Goal: Check status: Check status

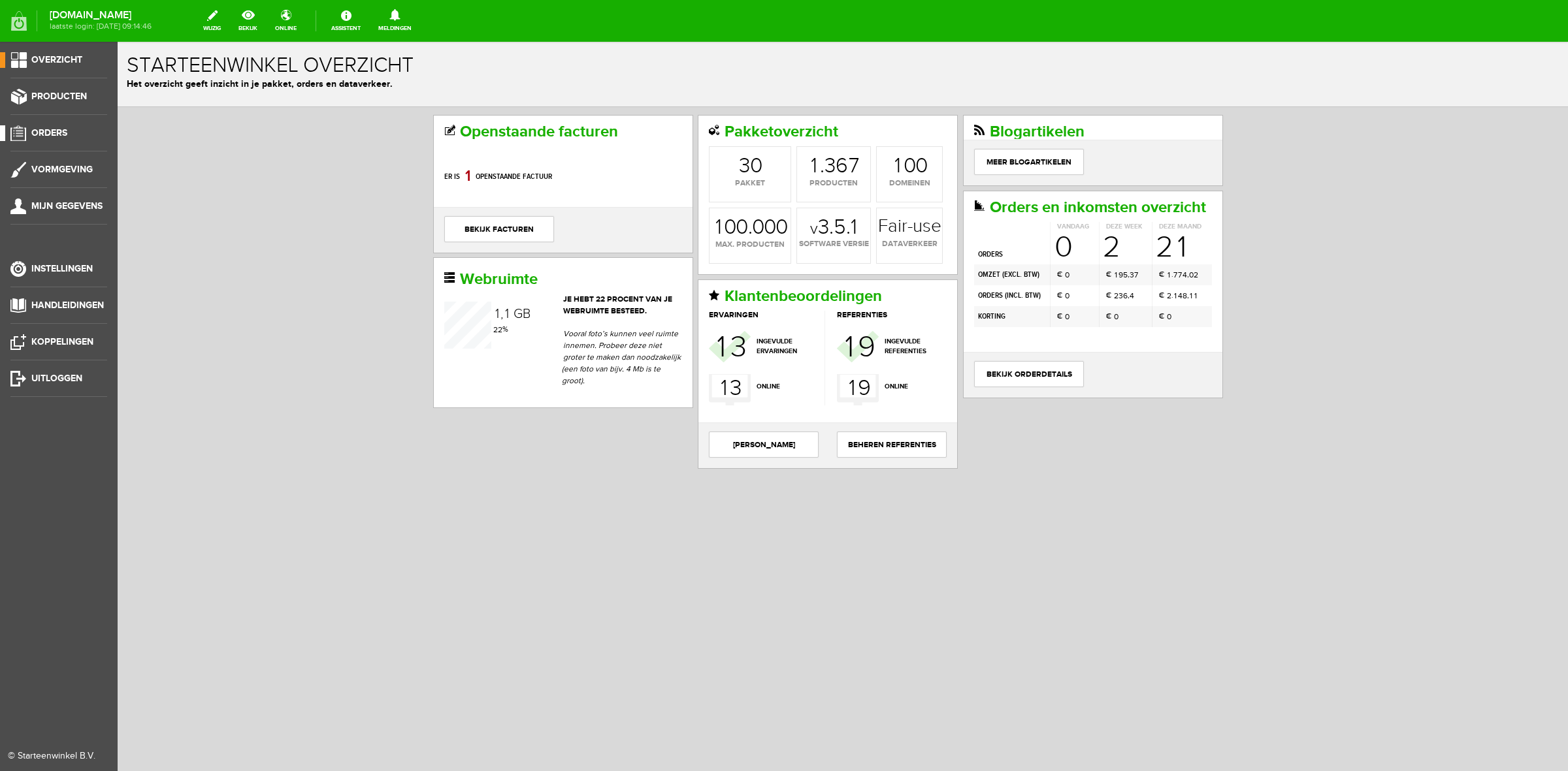
click at [60, 131] on span "Orders" at bounding box center [49, 133] width 36 height 11
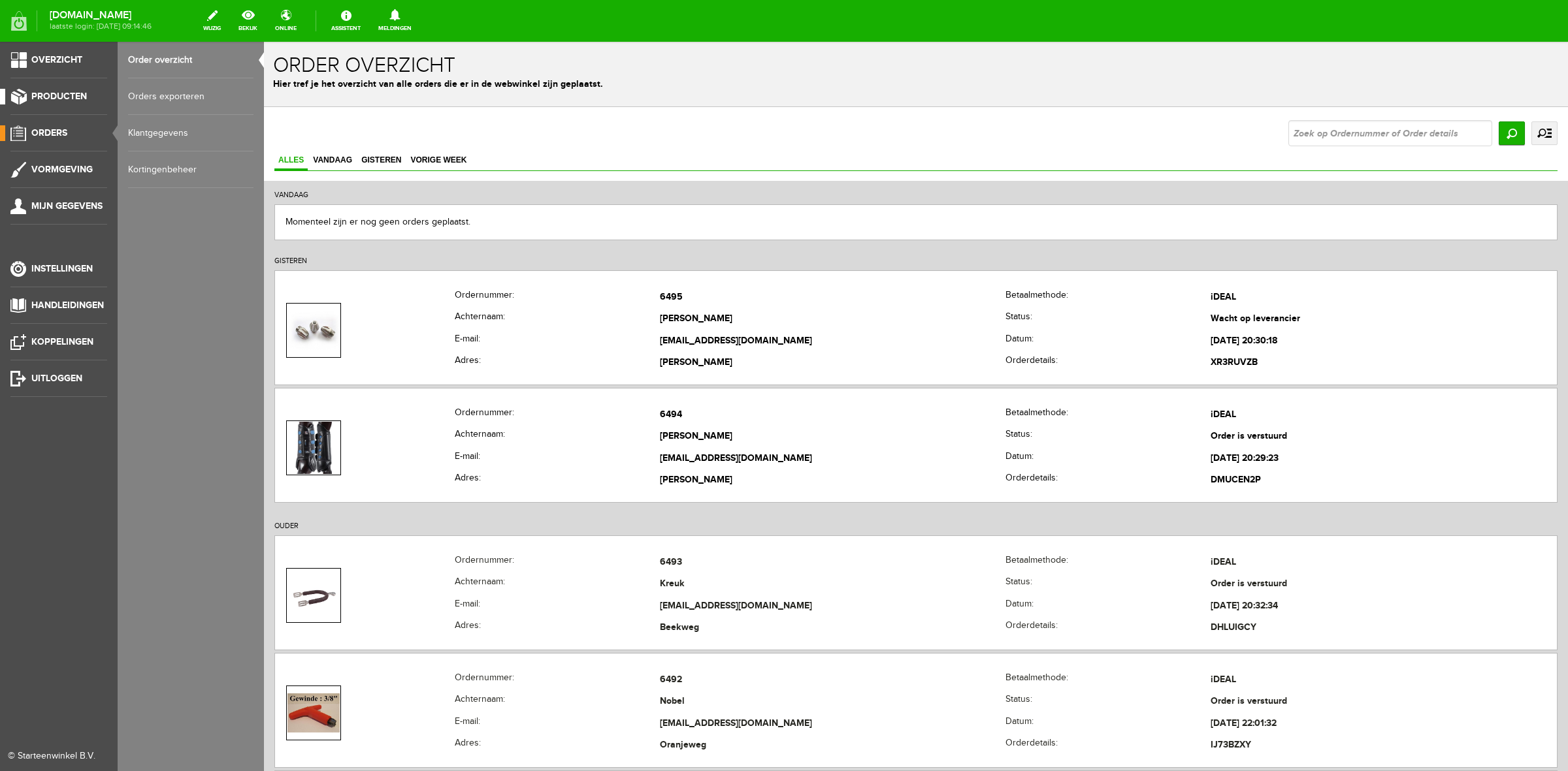
click at [68, 105] on li "Producten" at bounding box center [59, 101] width 97 height 26
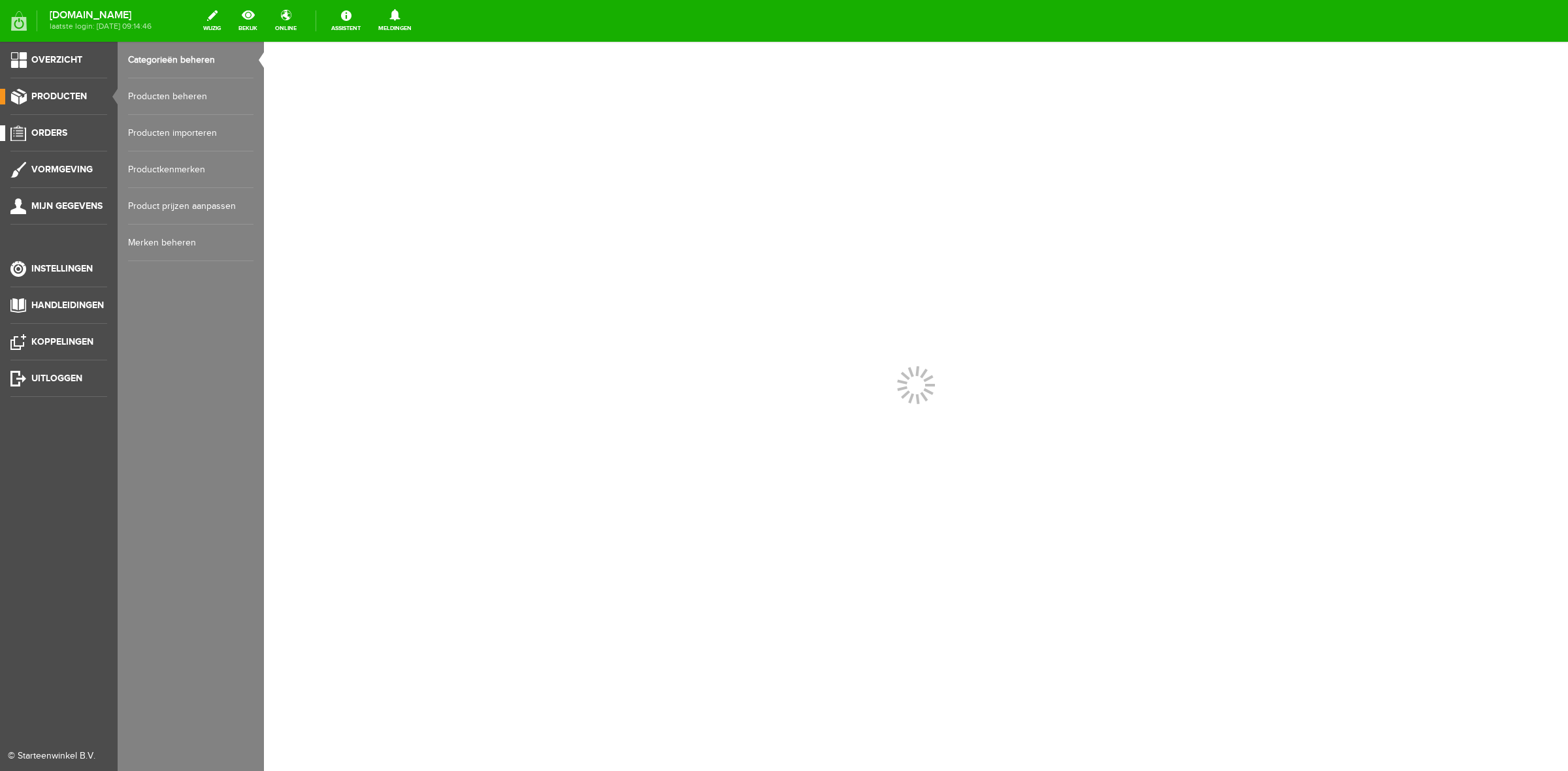
click at [55, 134] on span "Orders" at bounding box center [49, 133] width 36 height 11
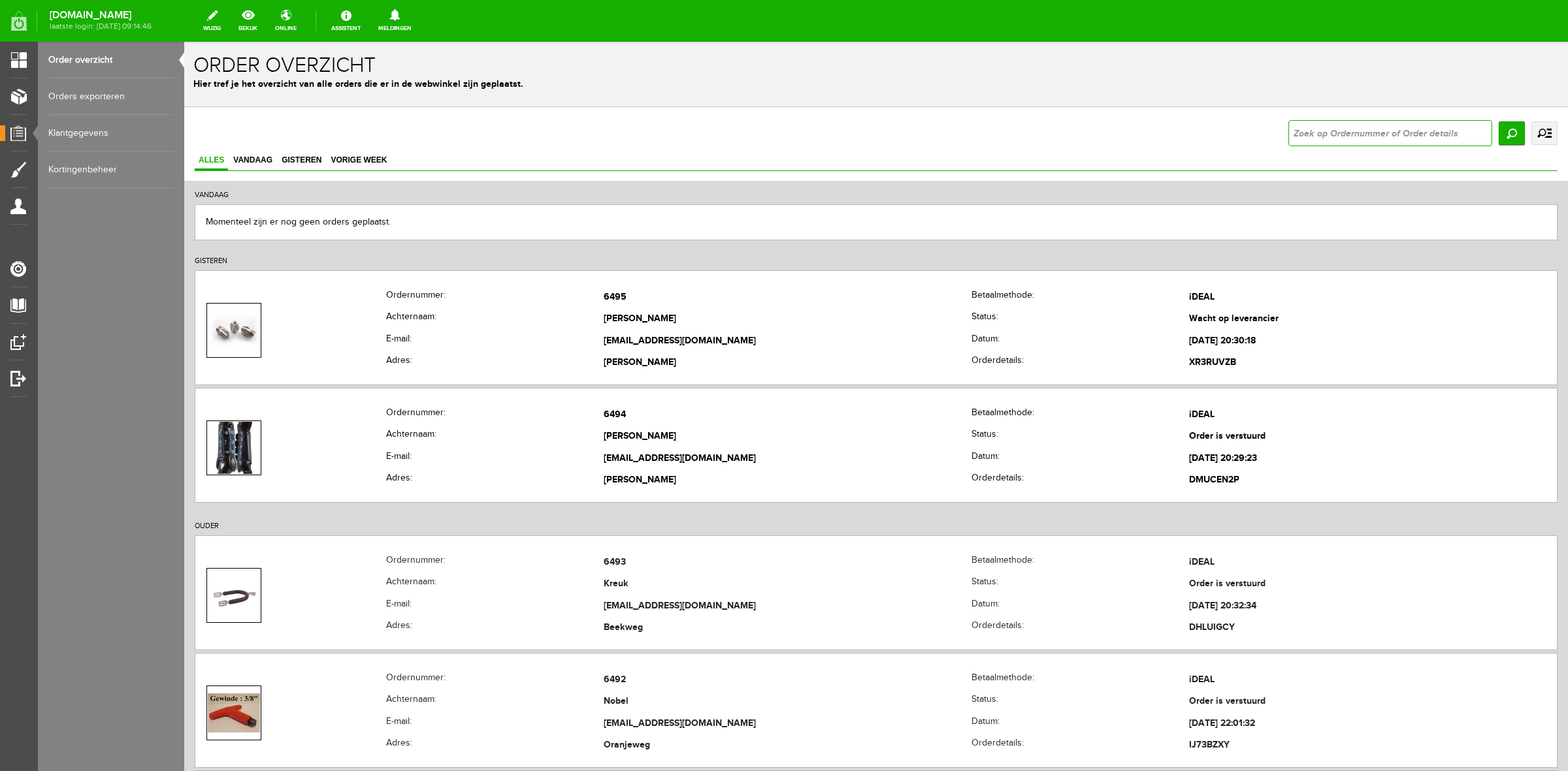
click at [1441, 128] on input "text" at bounding box center [1389, 133] width 204 height 26
type input "[PERSON_NAME]"
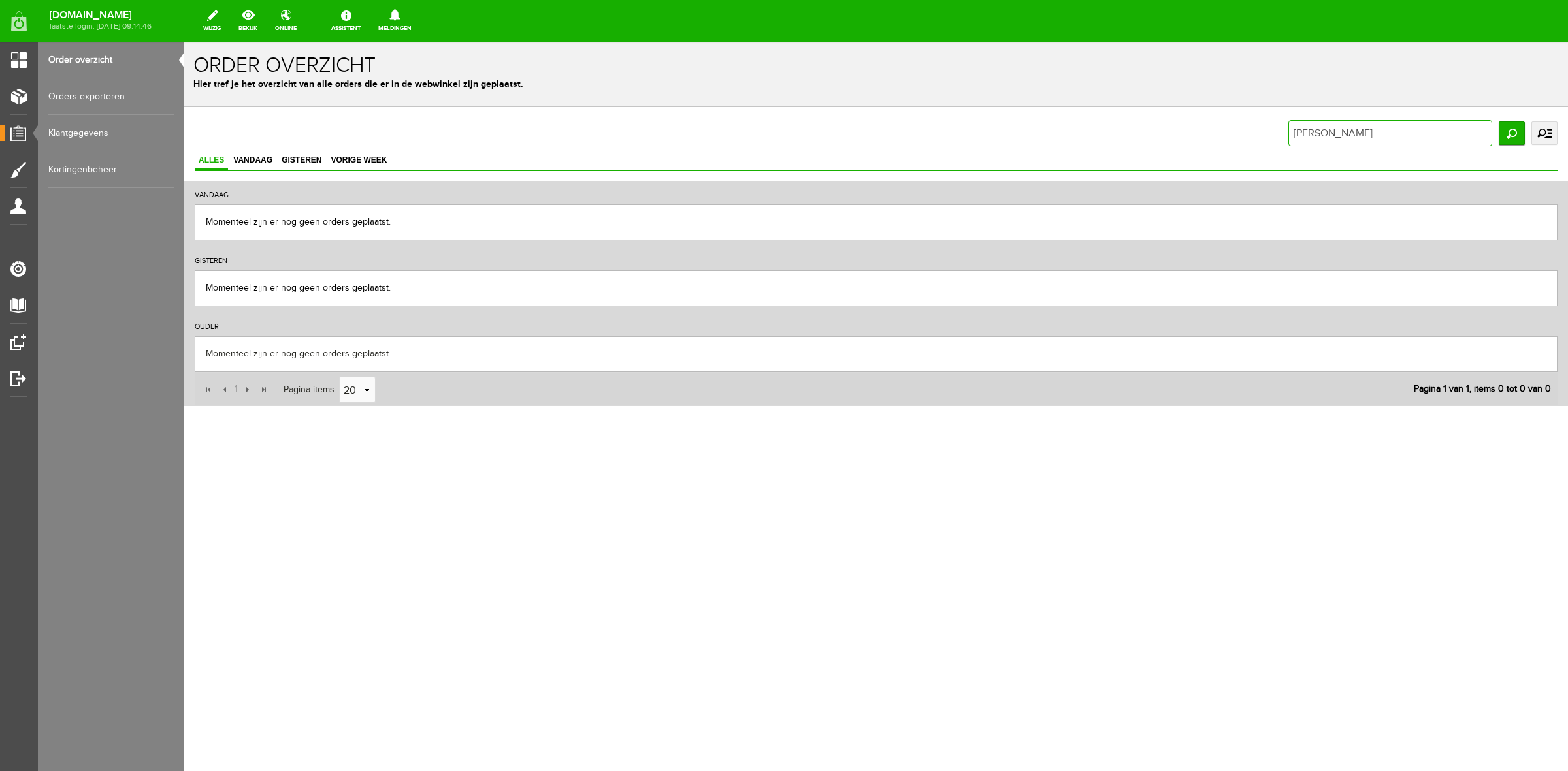
click at [1441, 132] on input "[PERSON_NAME]" at bounding box center [1389, 133] width 204 height 26
click at [1550, 139] on link "uitgebreid zoeken" at bounding box center [1545, 133] width 26 height 23
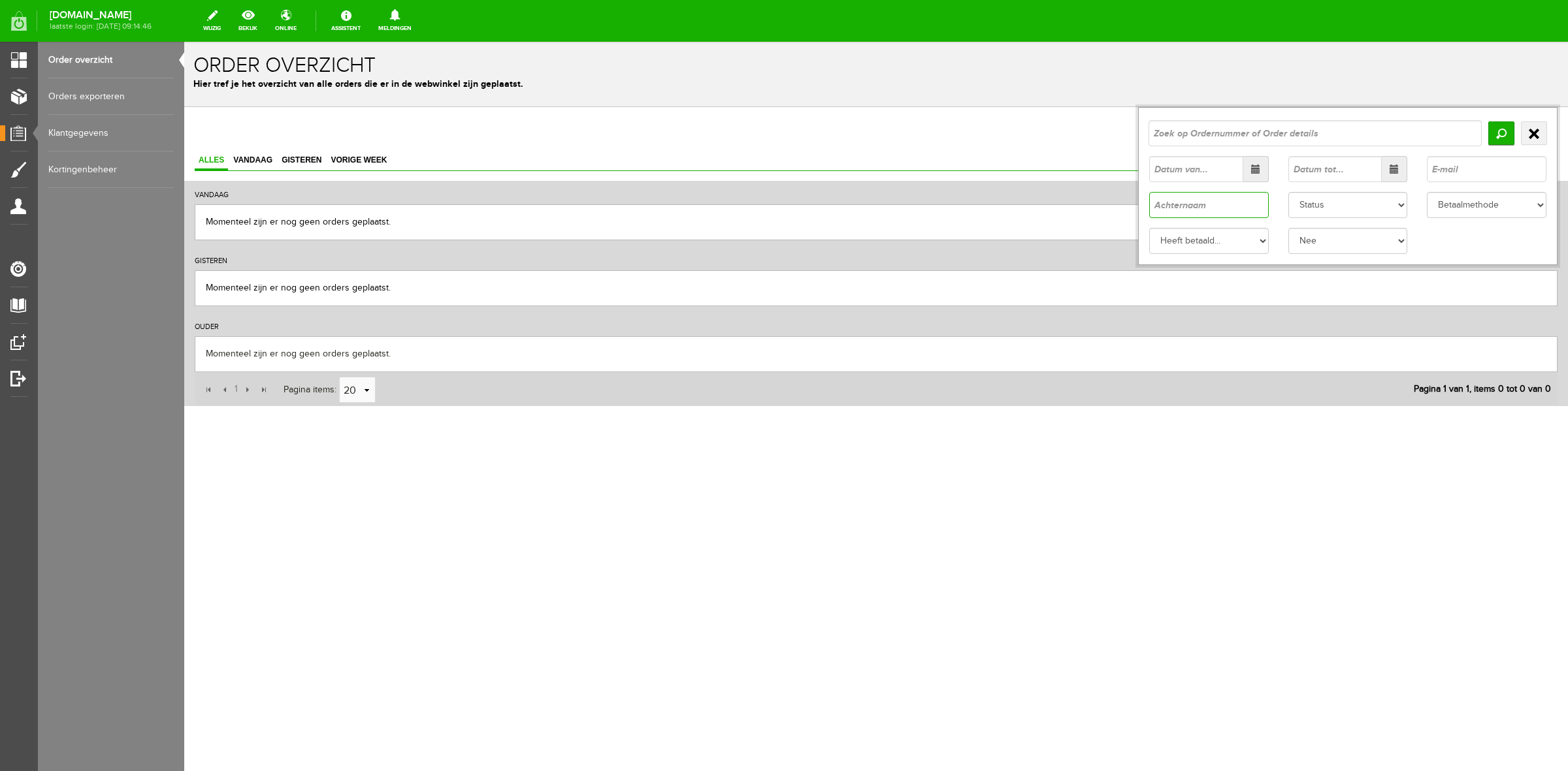
click at [1261, 214] on input "text" at bounding box center [1209, 205] width 120 height 26
type input "[PERSON_NAME]"
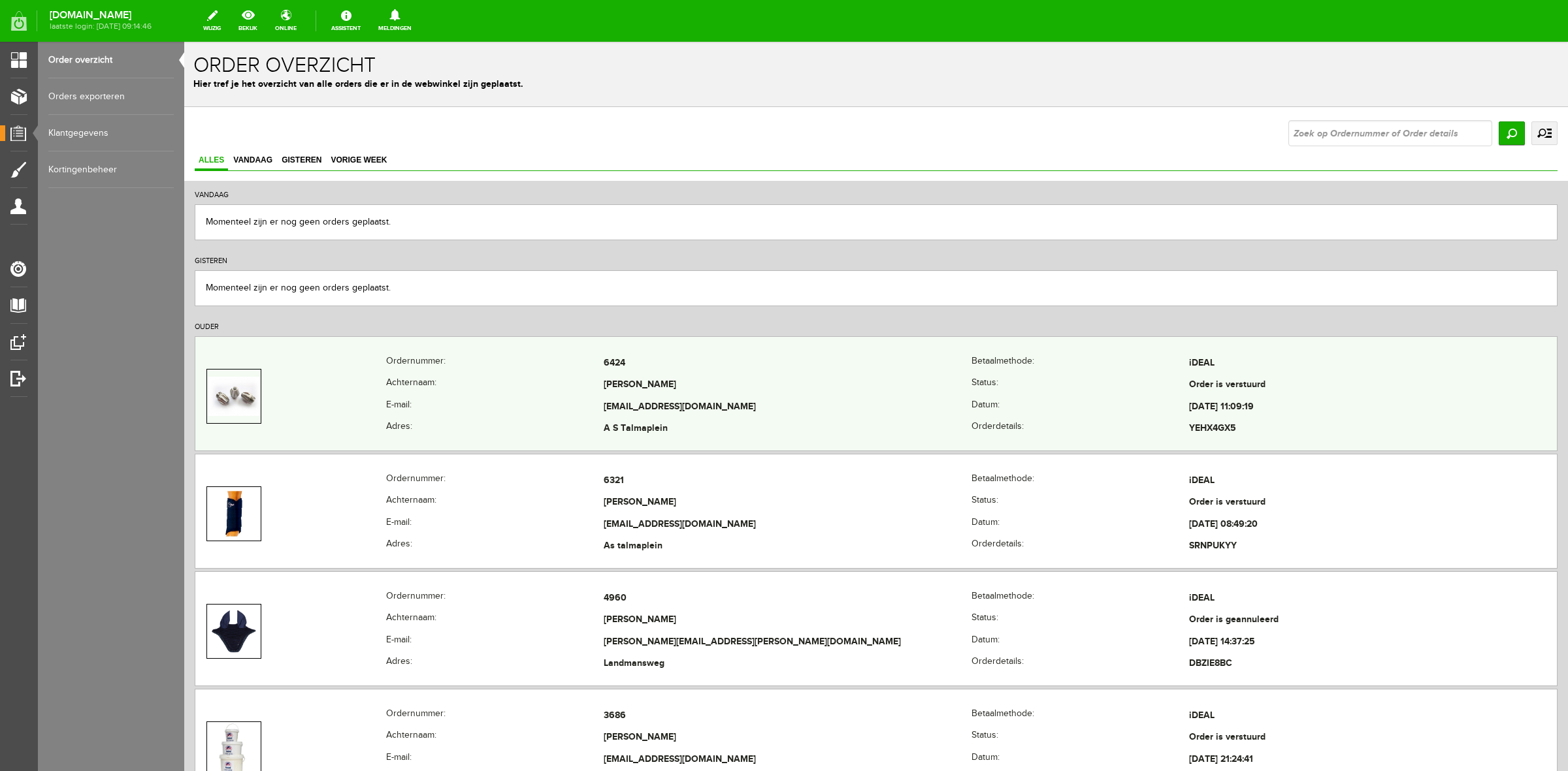
click at [472, 374] on th "Ordernummer:" at bounding box center [494, 364] width 218 height 23
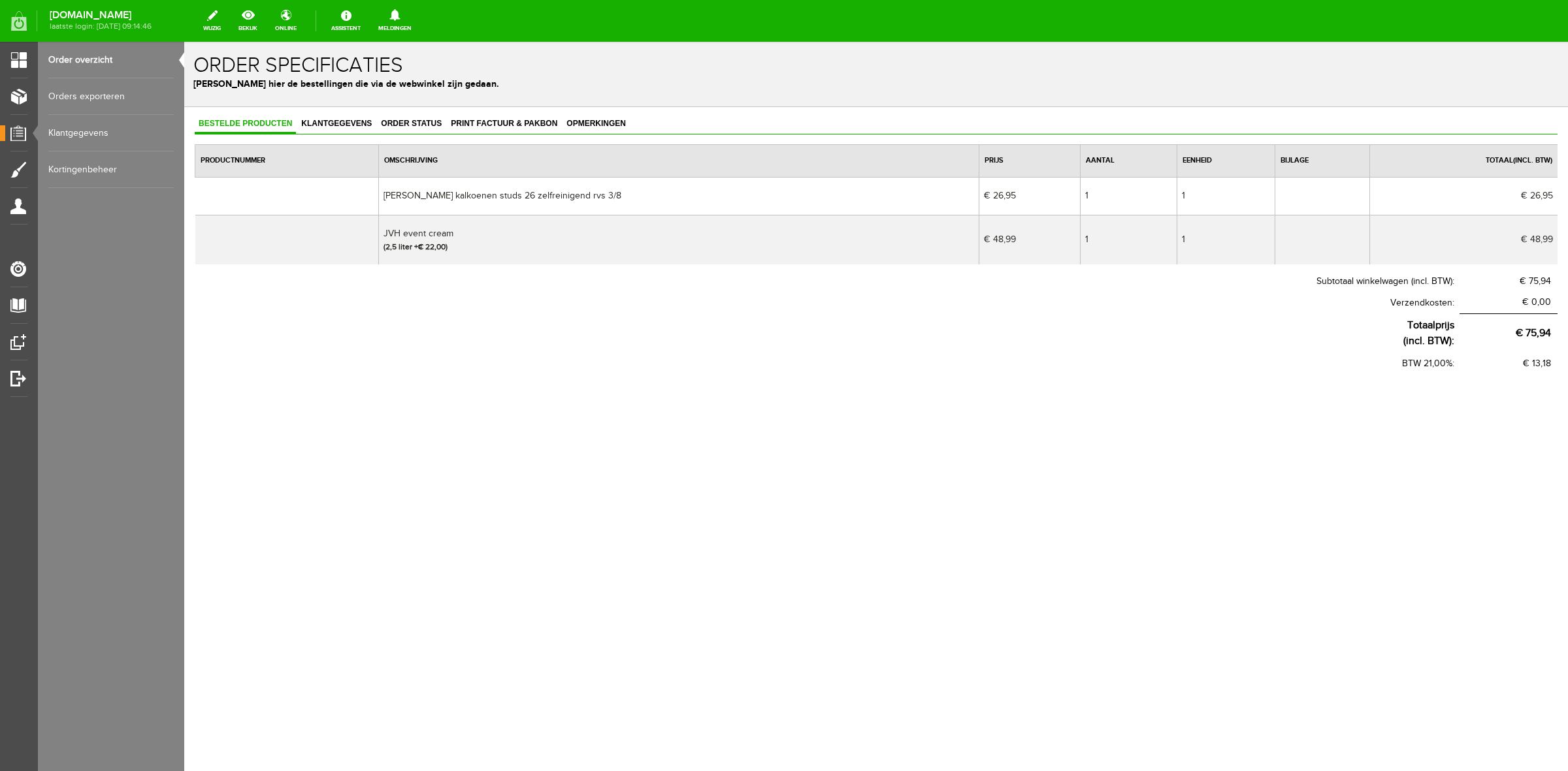
click at [286, 121] on span "Bestelde producten" at bounding box center [245, 123] width 101 height 10
click at [303, 142] on div "Bestelde producten Klantgegevens Order status Print factuur & pakbon Opmerkinge…" at bounding box center [876, 245] width 1363 height 260
click at [312, 134] on div "Bestelde producten Klantgegevens Order status Print factuur & pakbon Opmerkingen" at bounding box center [876, 125] width 1363 height 20
click at [316, 126] on span "Klantgegevens" at bounding box center [336, 123] width 78 height 10
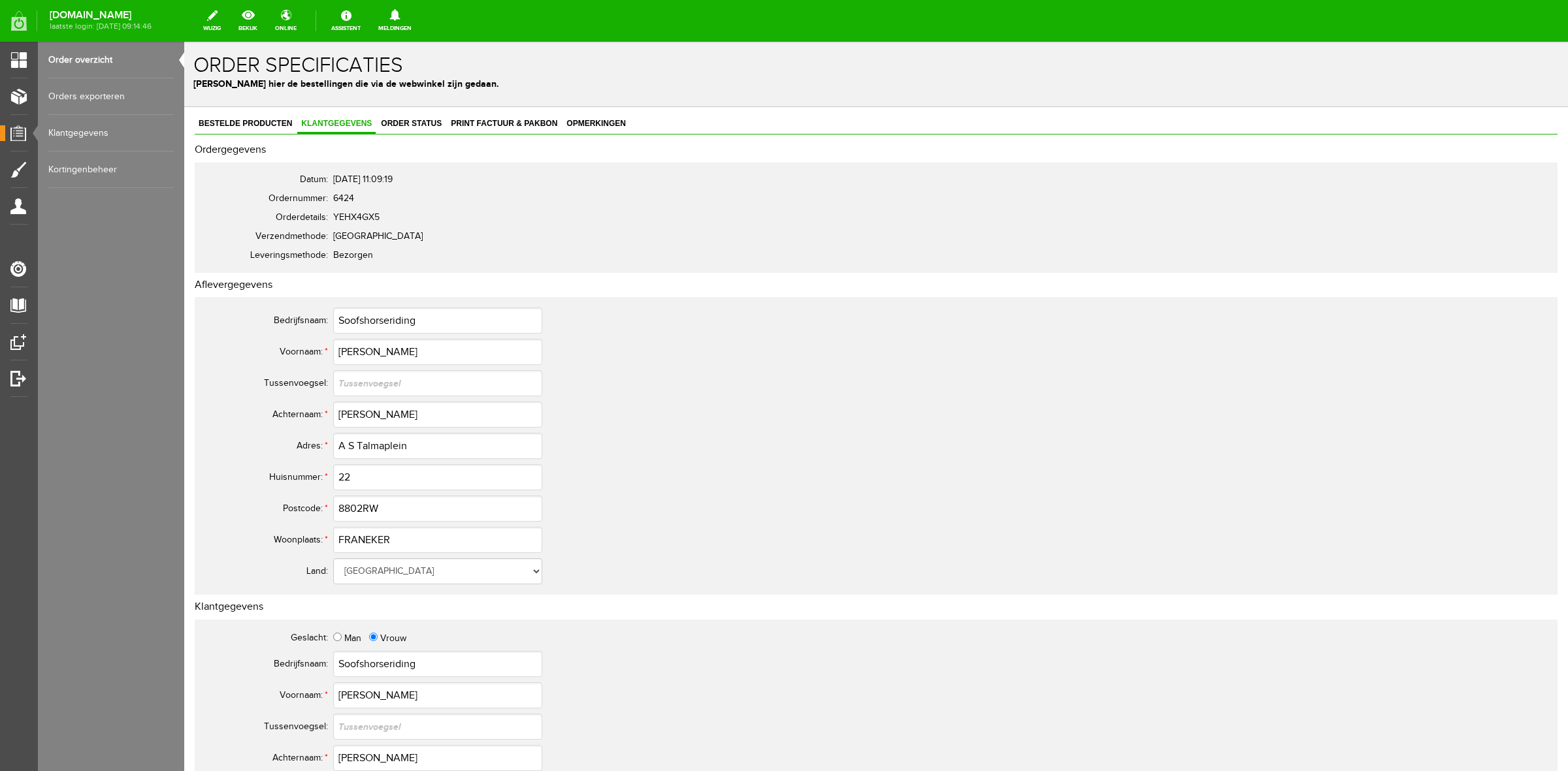
click at [57, 56] on link "Order overzicht" at bounding box center [111, 60] width 126 height 36
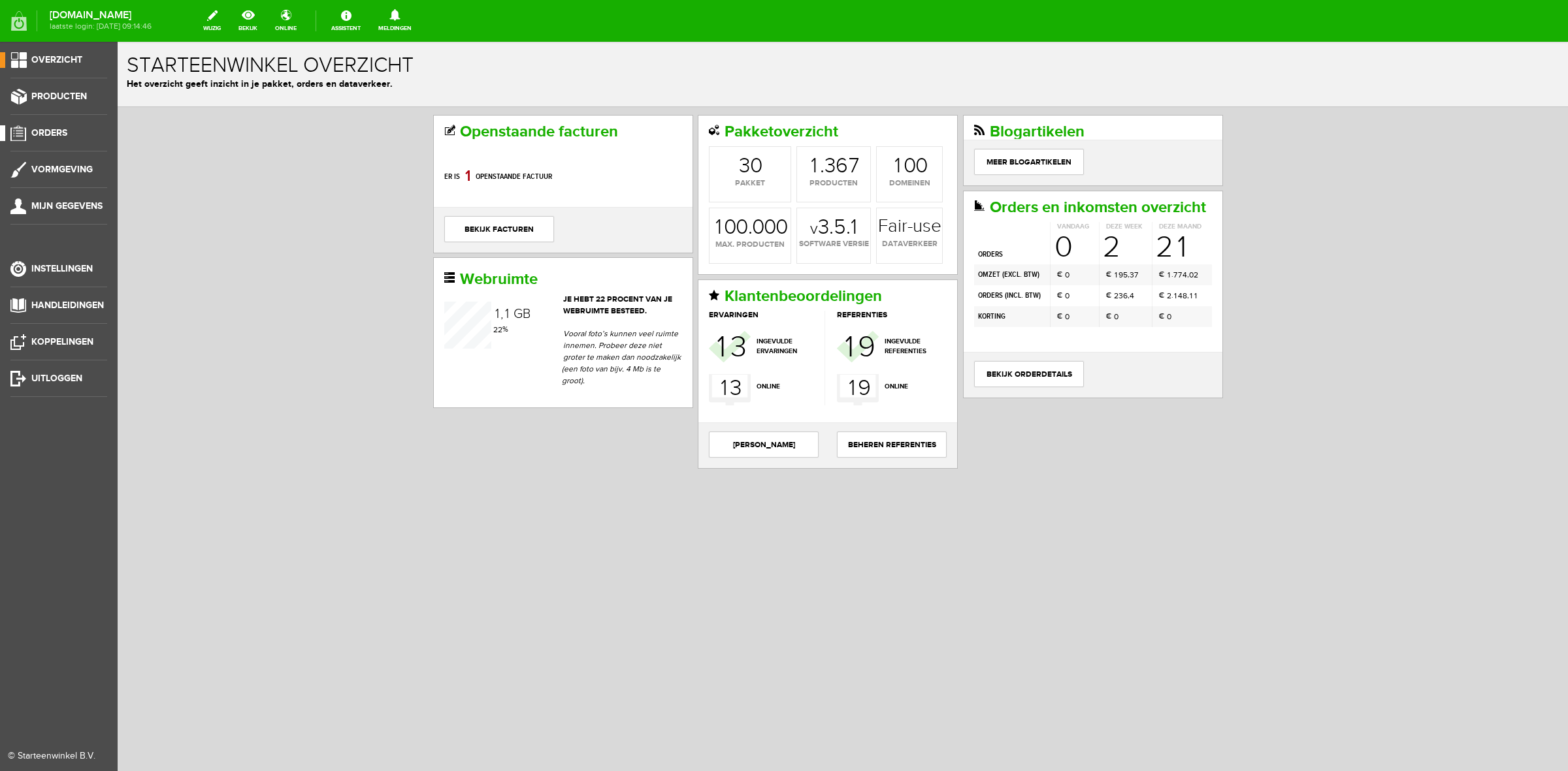
click at [53, 141] on li "Orders" at bounding box center [59, 139] width 97 height 26
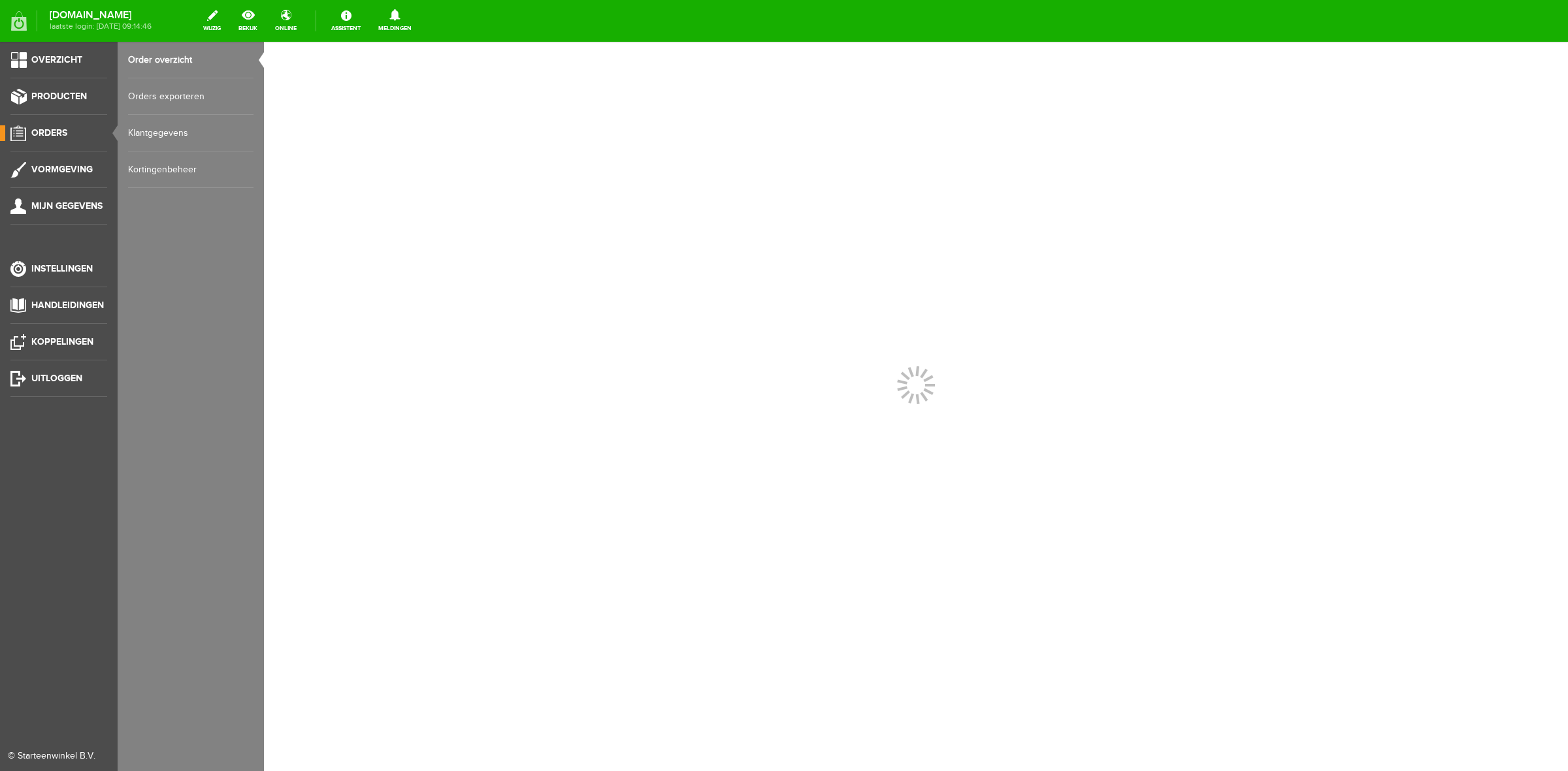
click at [50, 128] on span "Orders" at bounding box center [49, 133] width 36 height 11
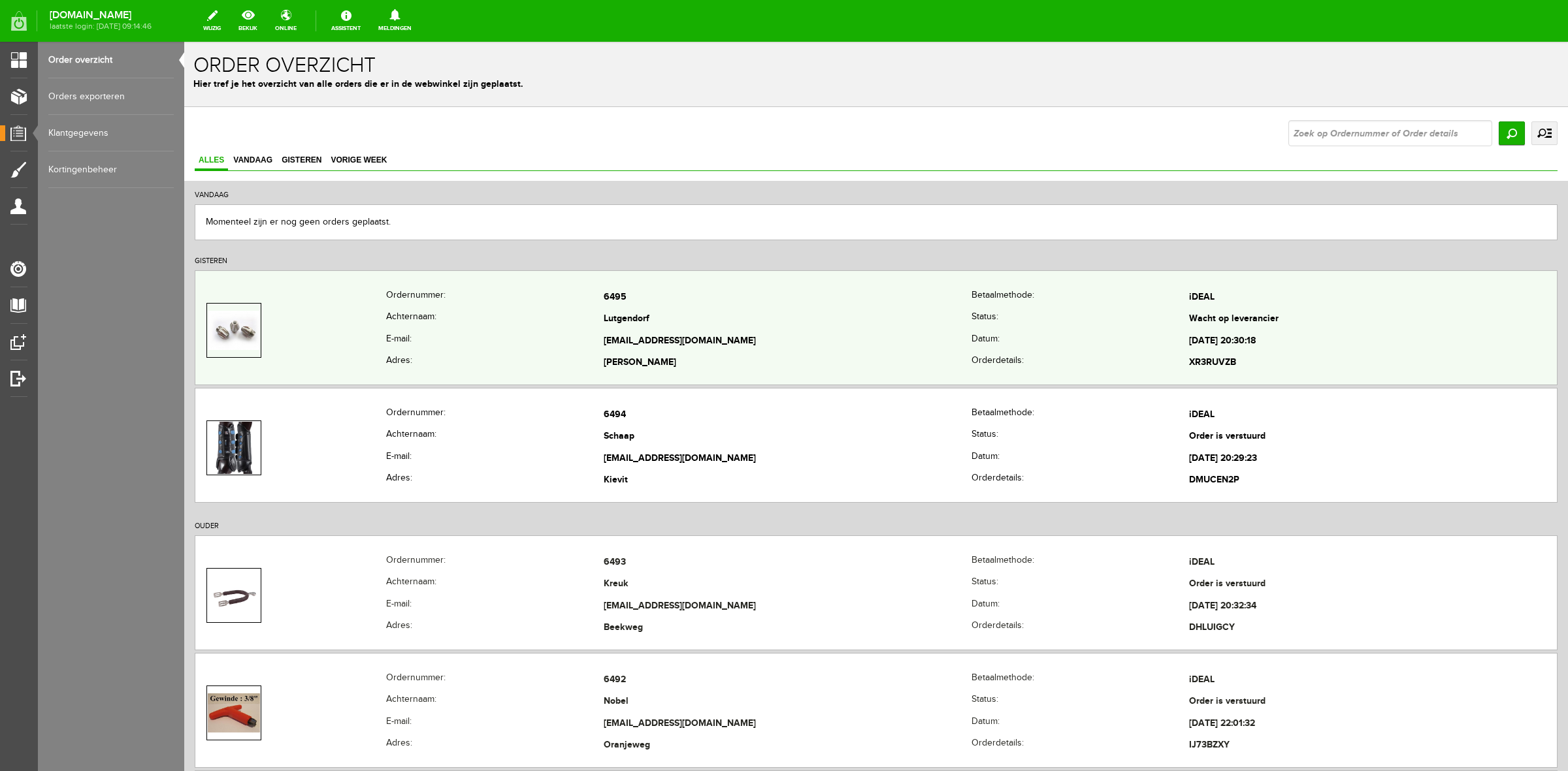
click at [419, 349] on th "E-mail:" at bounding box center [494, 341] width 218 height 23
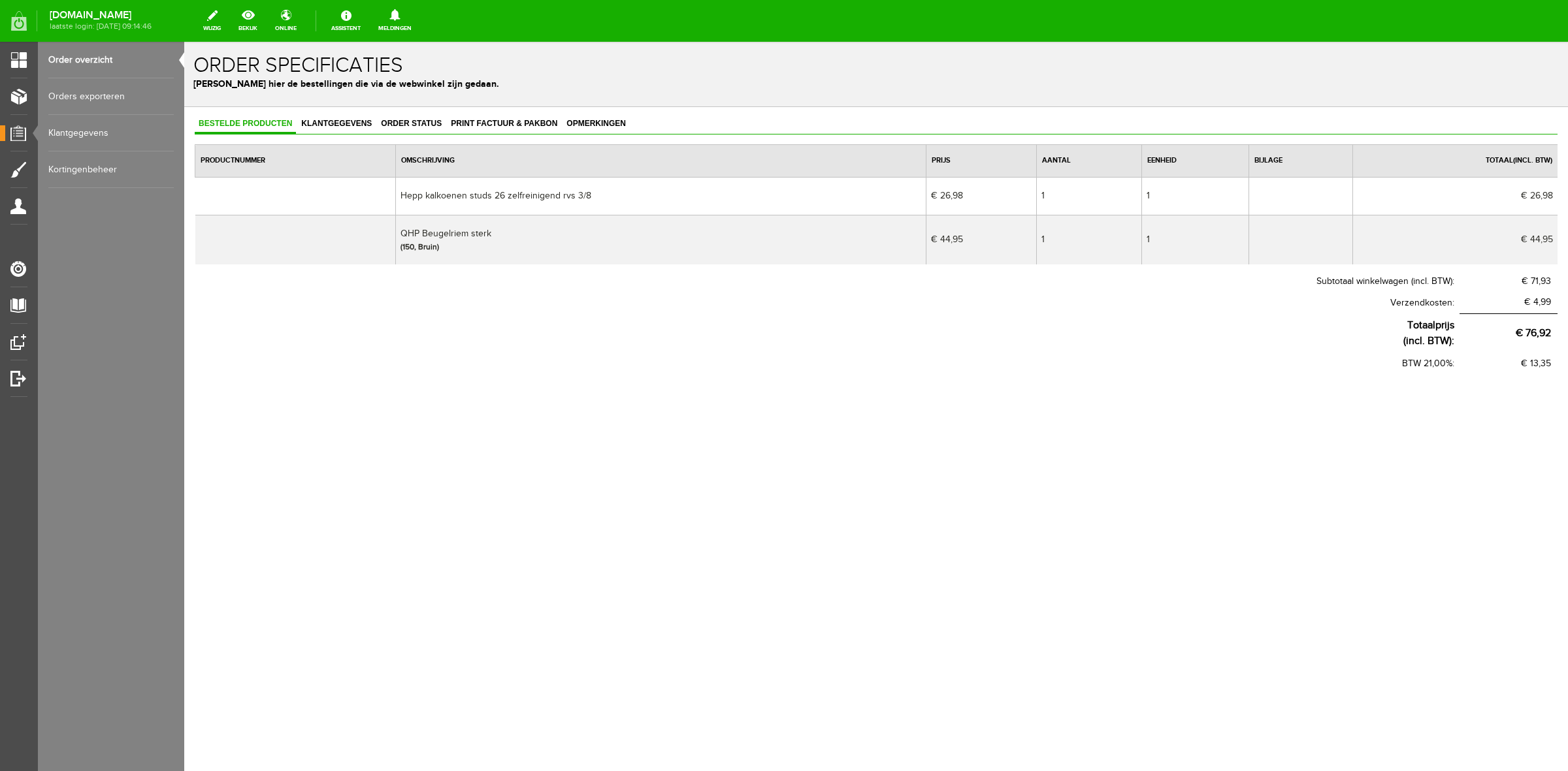
click at [124, 70] on link "Order overzicht" at bounding box center [111, 60] width 126 height 36
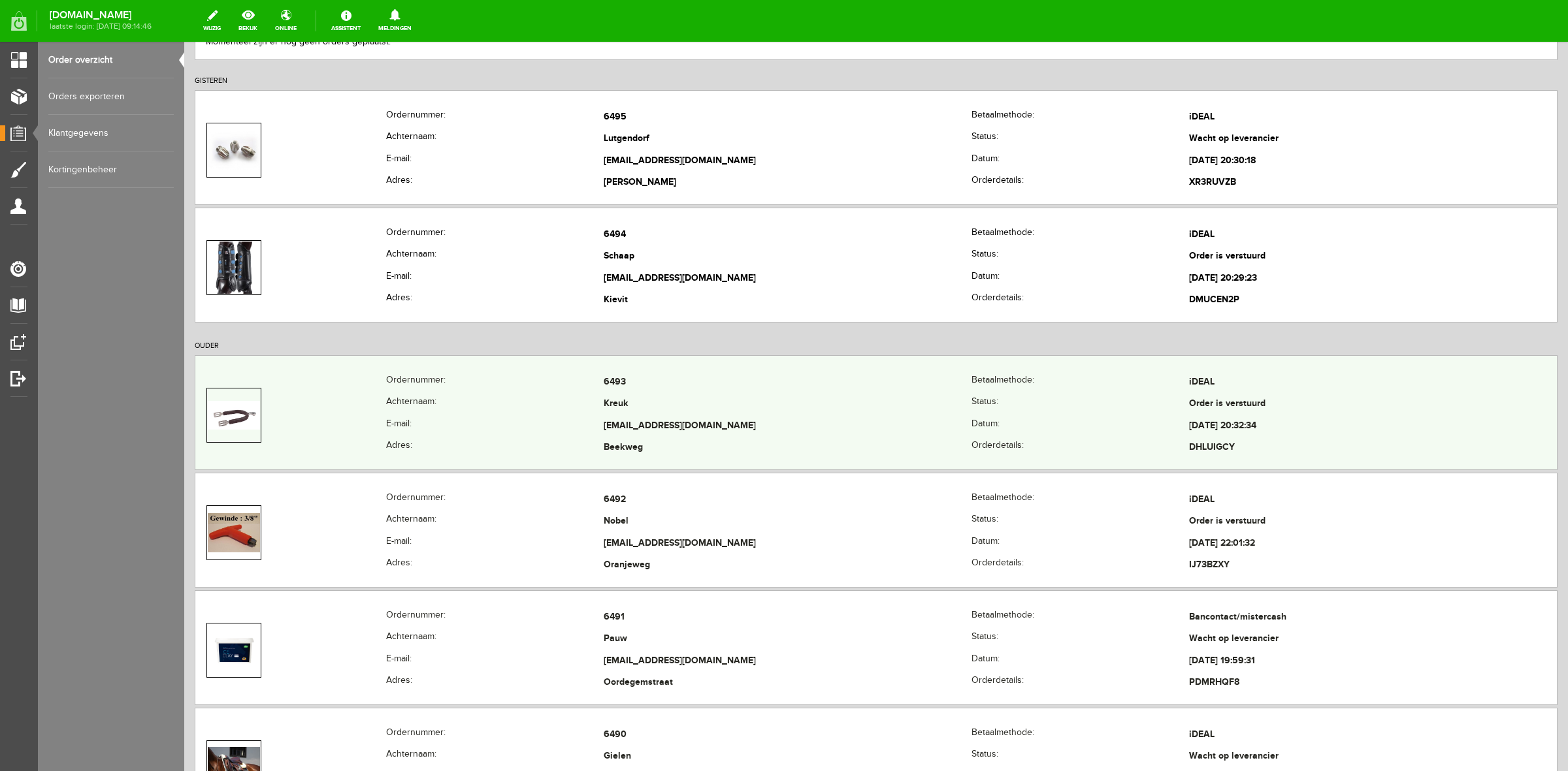
scroll to position [245, 0]
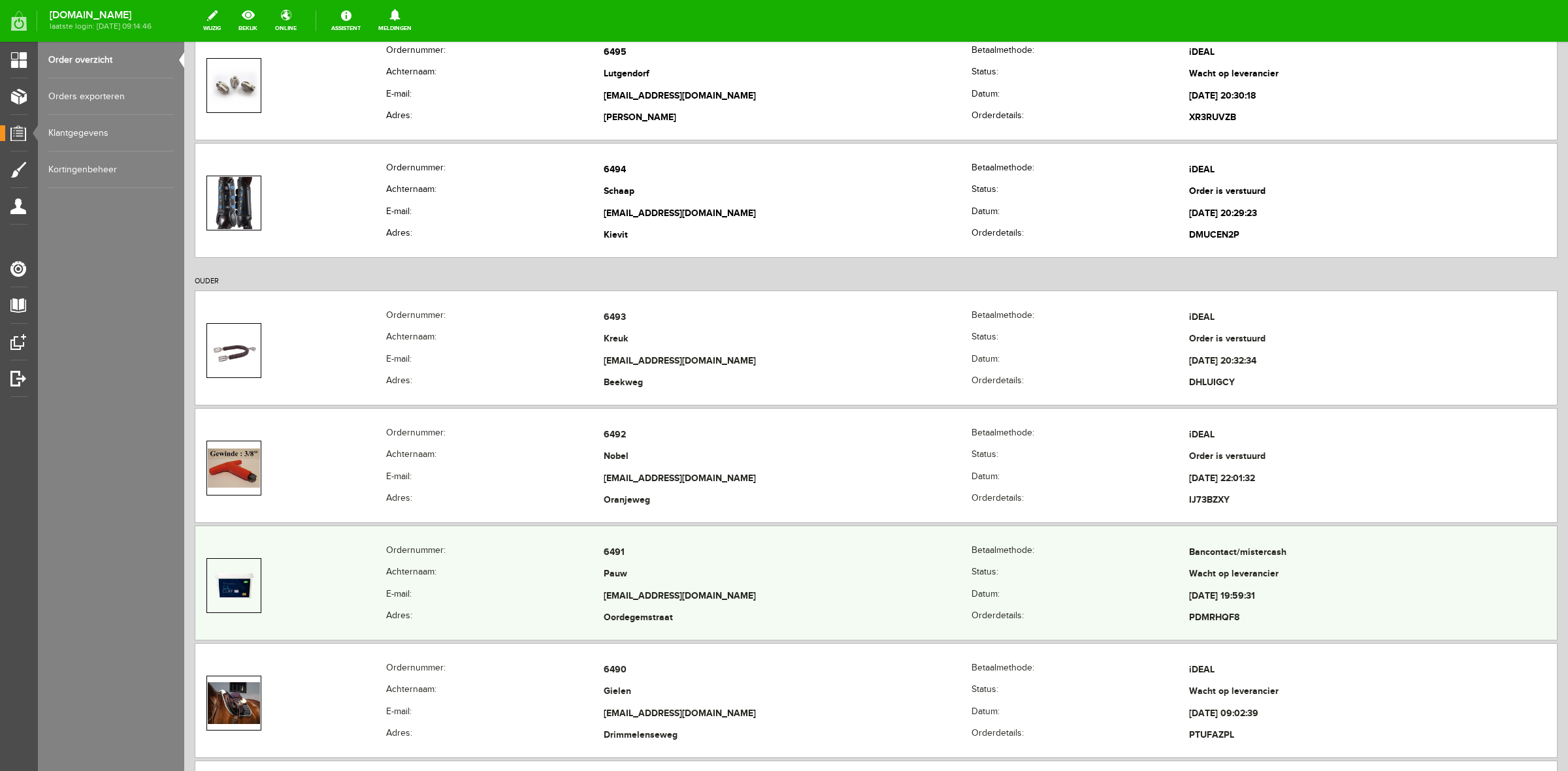
click at [290, 570] on td at bounding box center [290, 586] width 191 height 87
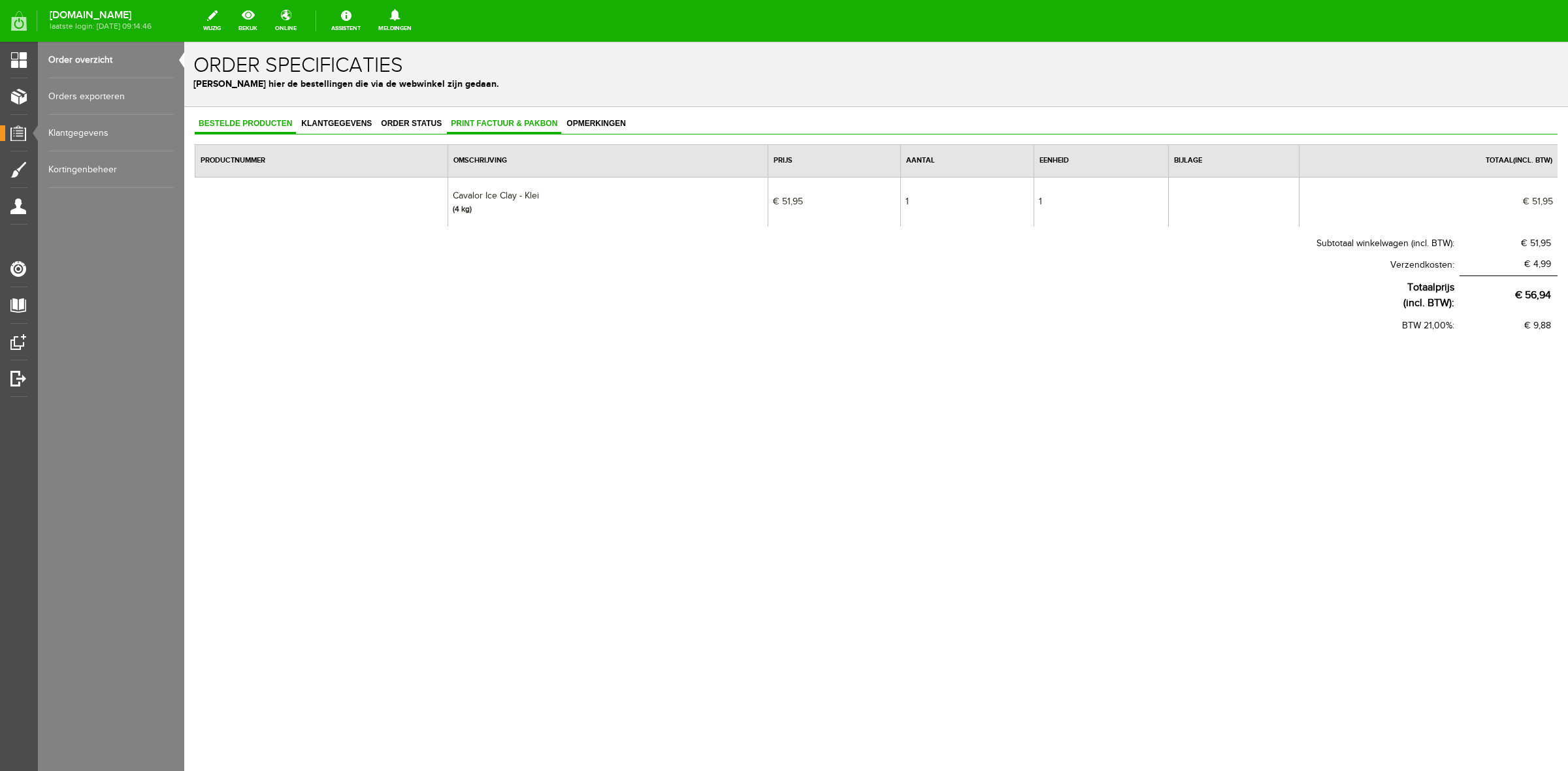
click at [498, 119] on span "Print factuur & pakbon" at bounding box center [504, 123] width 114 height 10
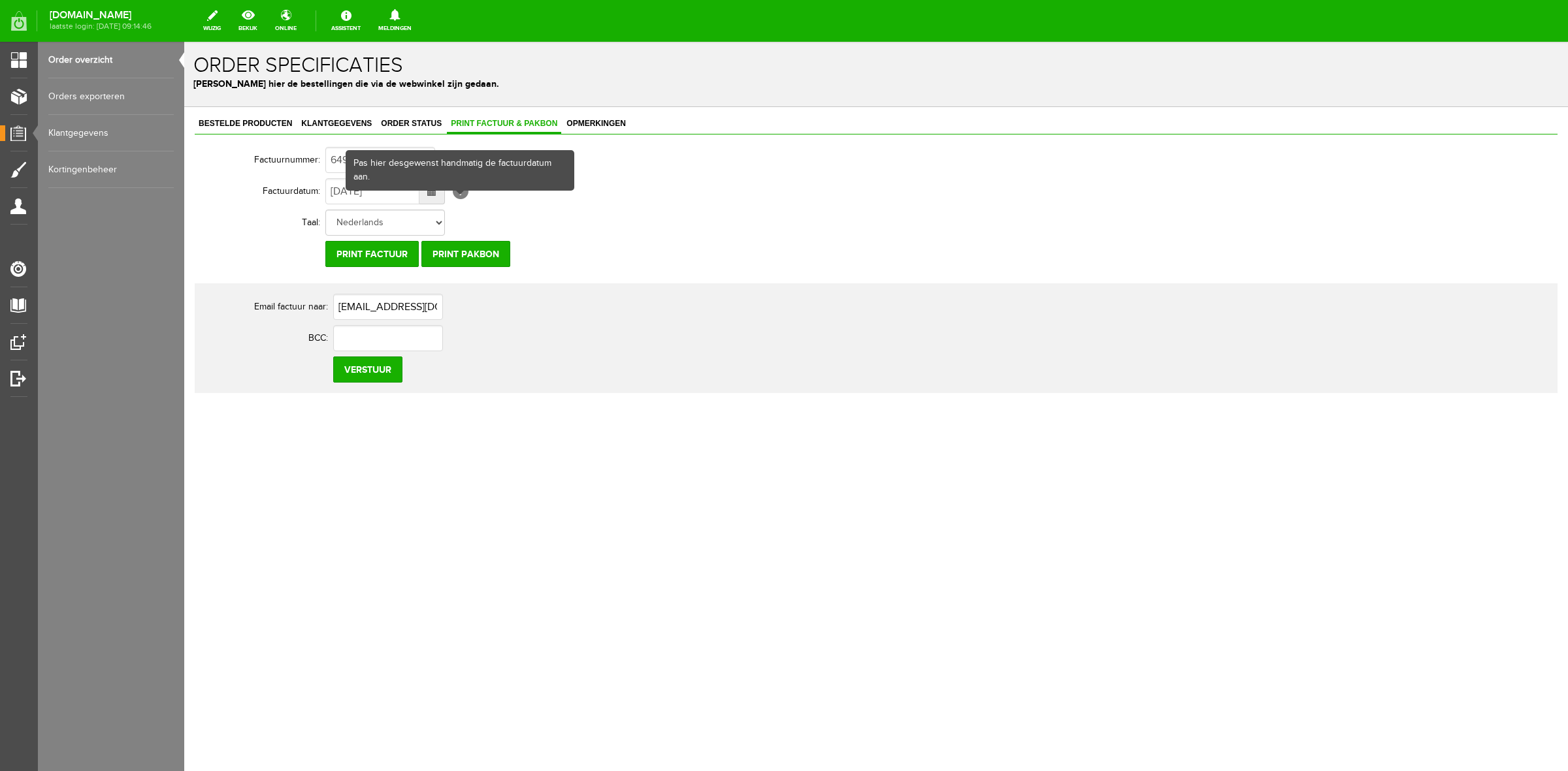
click at [223, 134] on div "Bestelde producten Klantgegevens Order status Print factuur & pakbon Opmerkinge…" at bounding box center [876, 254] width 1363 height 278
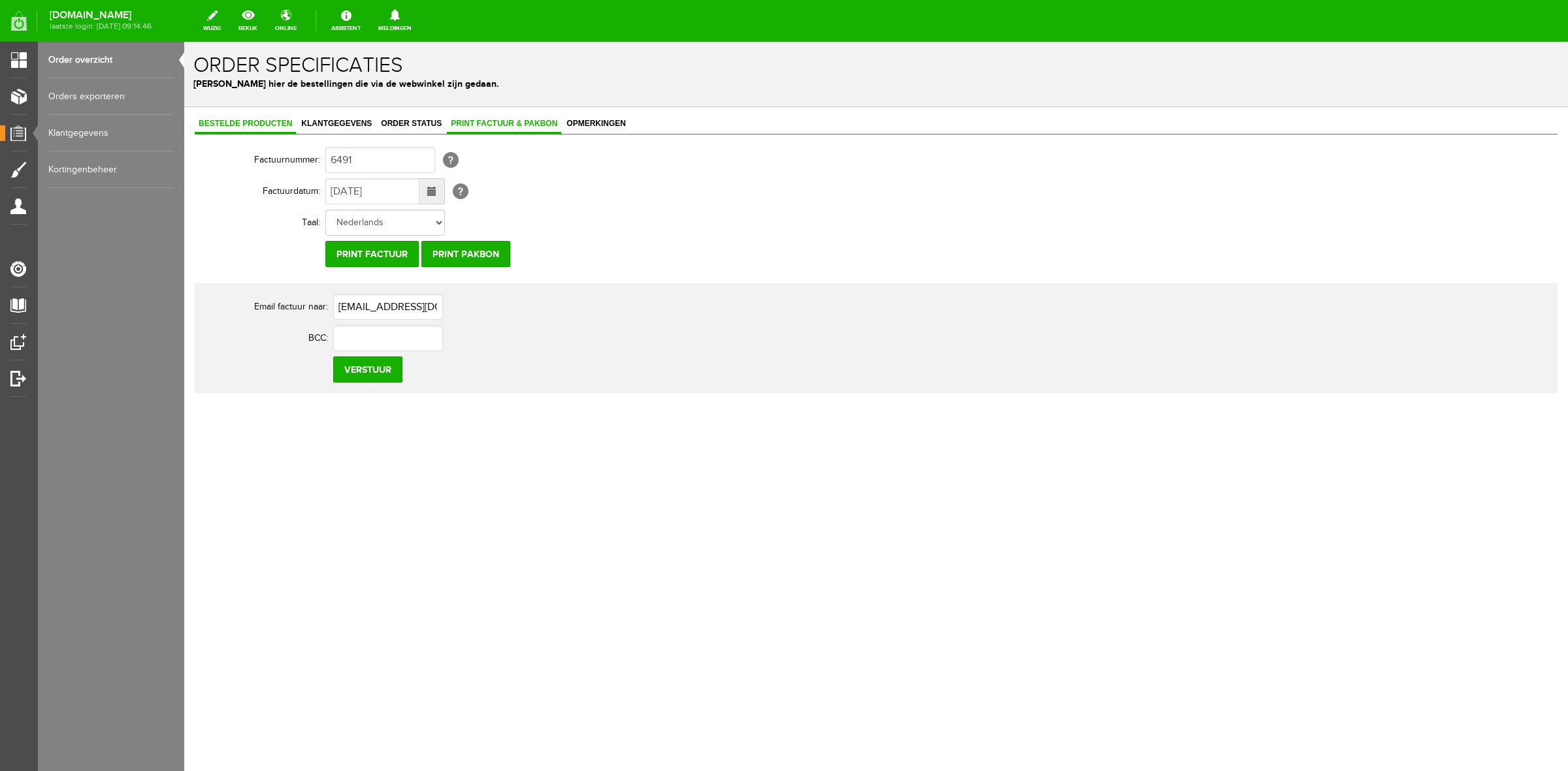
click at [226, 125] on span "Bestelde producten" at bounding box center [245, 123] width 101 height 10
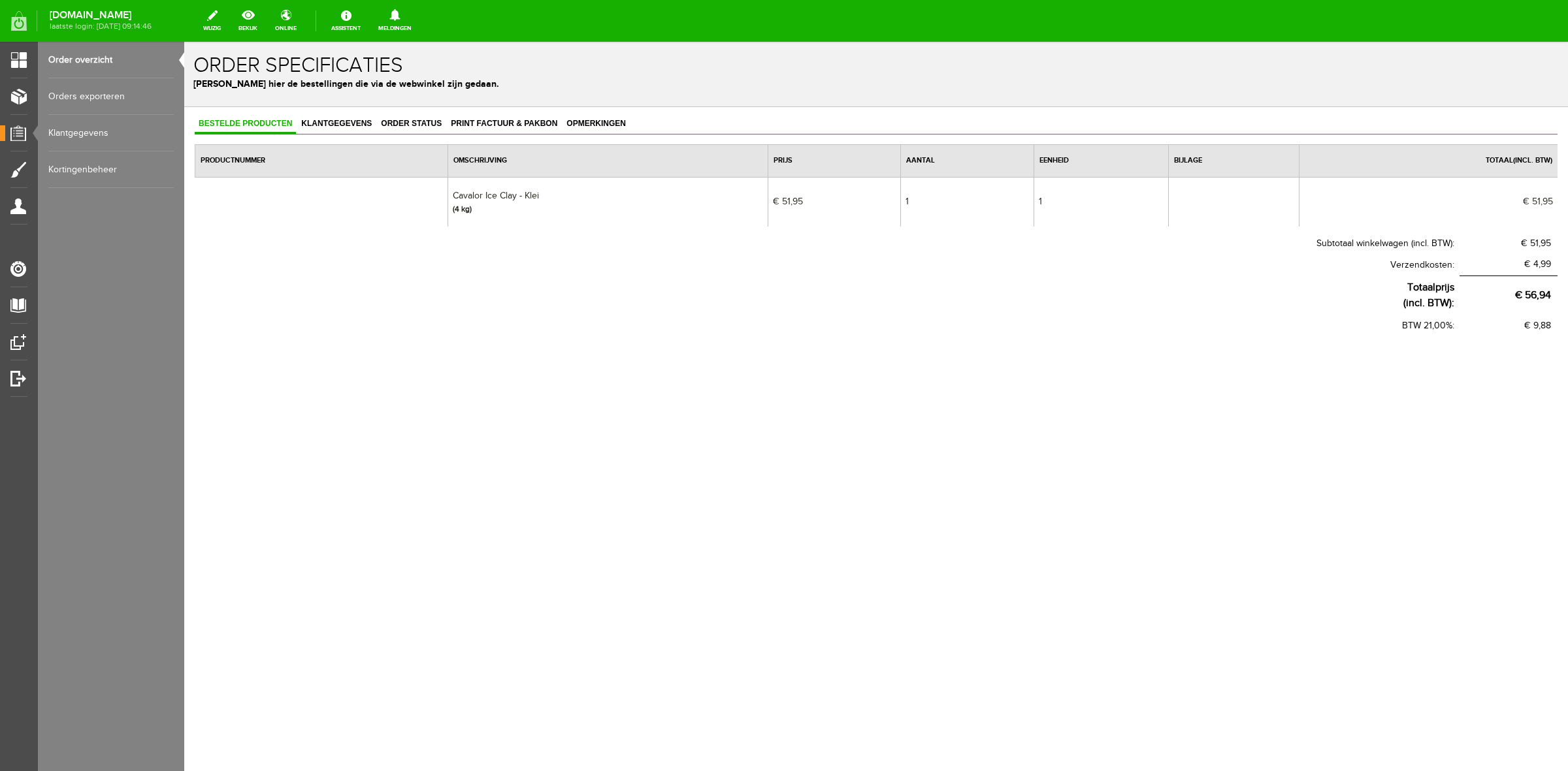
click at [348, 134] on div "Bestelde producten Klantgegevens Order status Print factuur & pakbon Opmerkingen" at bounding box center [876, 125] width 1363 height 20
click at [348, 131] on link "Klantgegevens" at bounding box center [336, 125] width 78 height 19
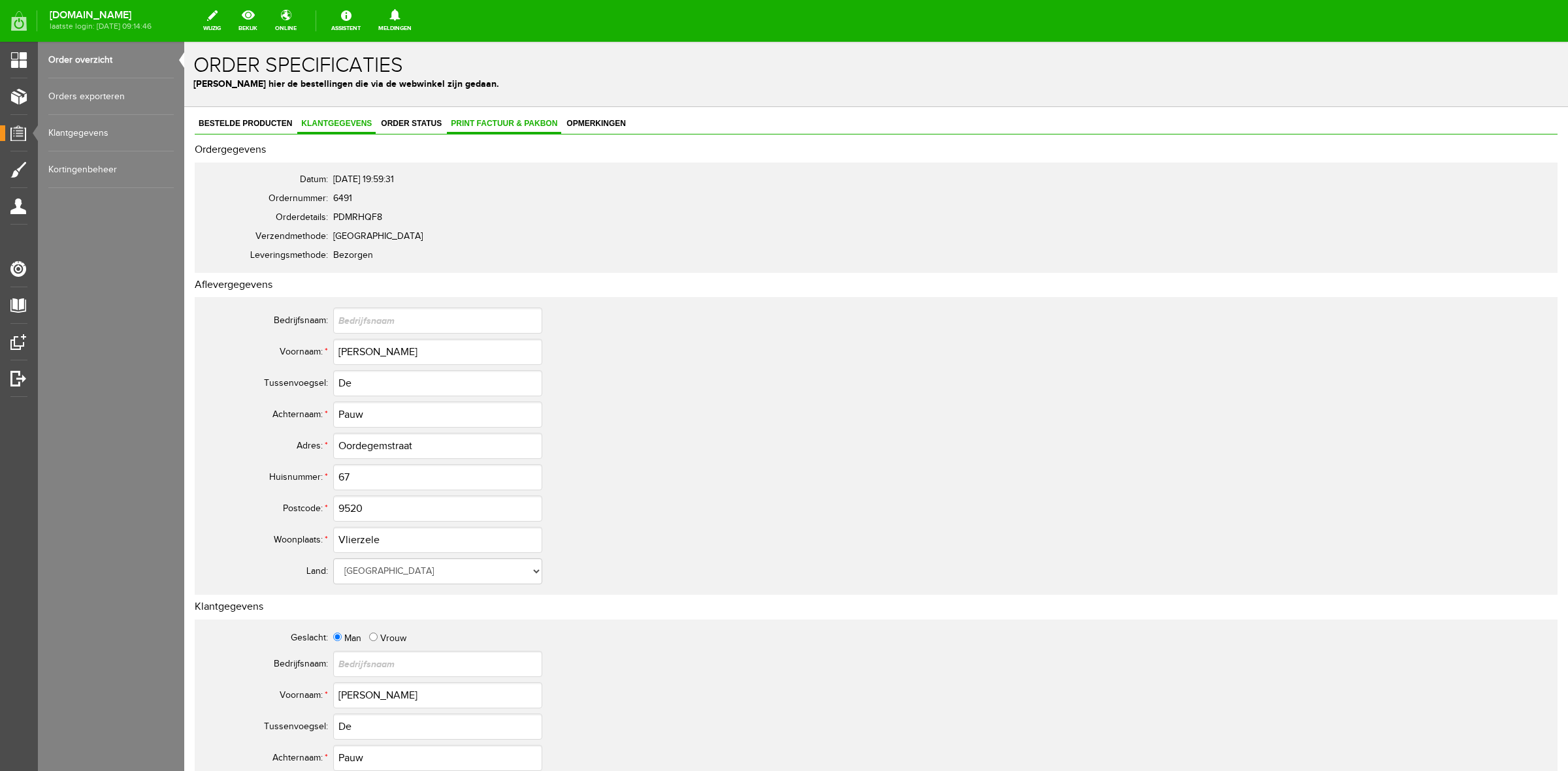
click at [474, 131] on link "Print factuur & pakbon" at bounding box center [504, 125] width 114 height 19
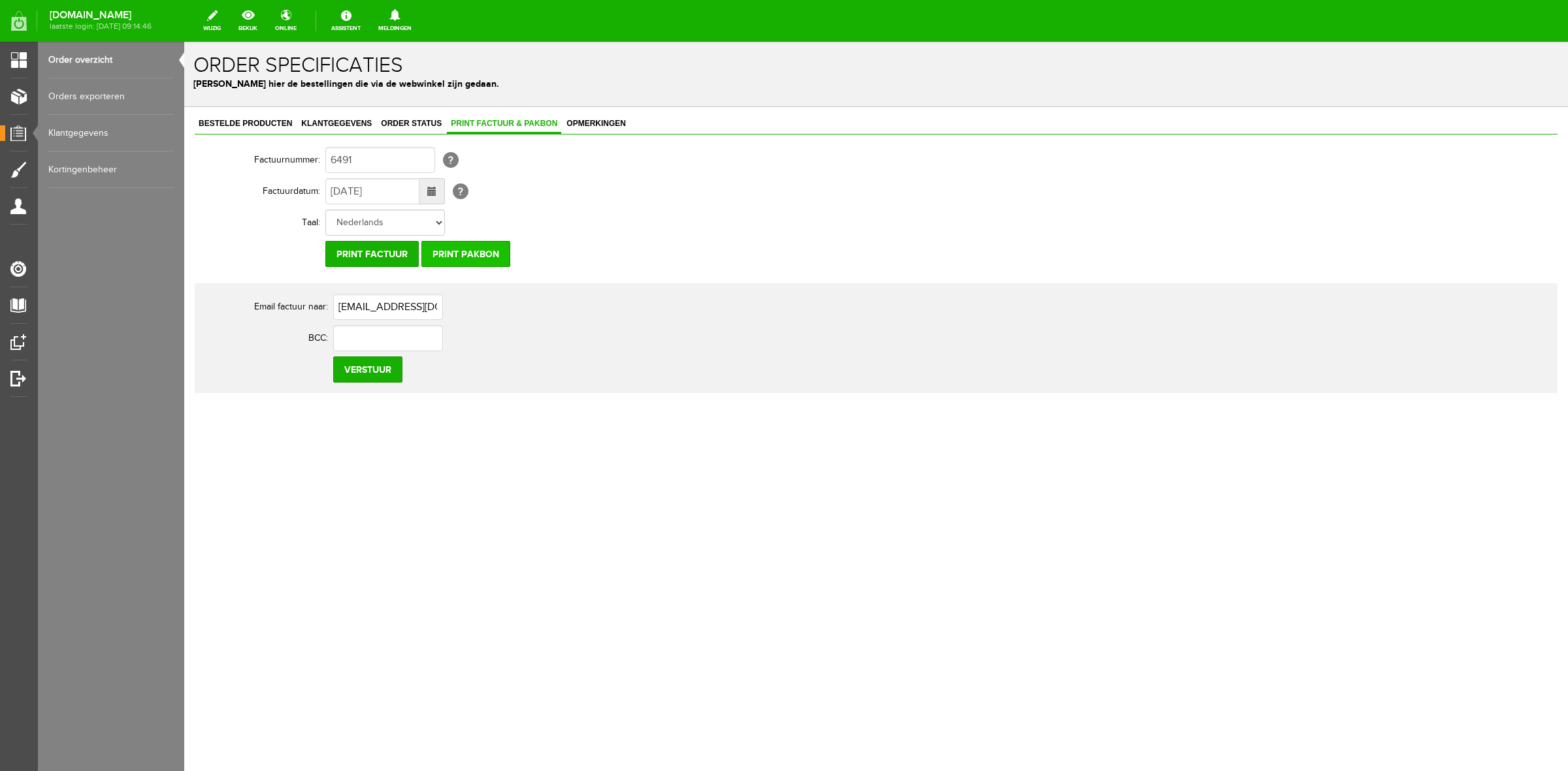
click at [495, 247] on input "Print pakbon" at bounding box center [465, 254] width 88 height 26
click at [296, 127] on span "Bestelde producten" at bounding box center [245, 123] width 101 height 10
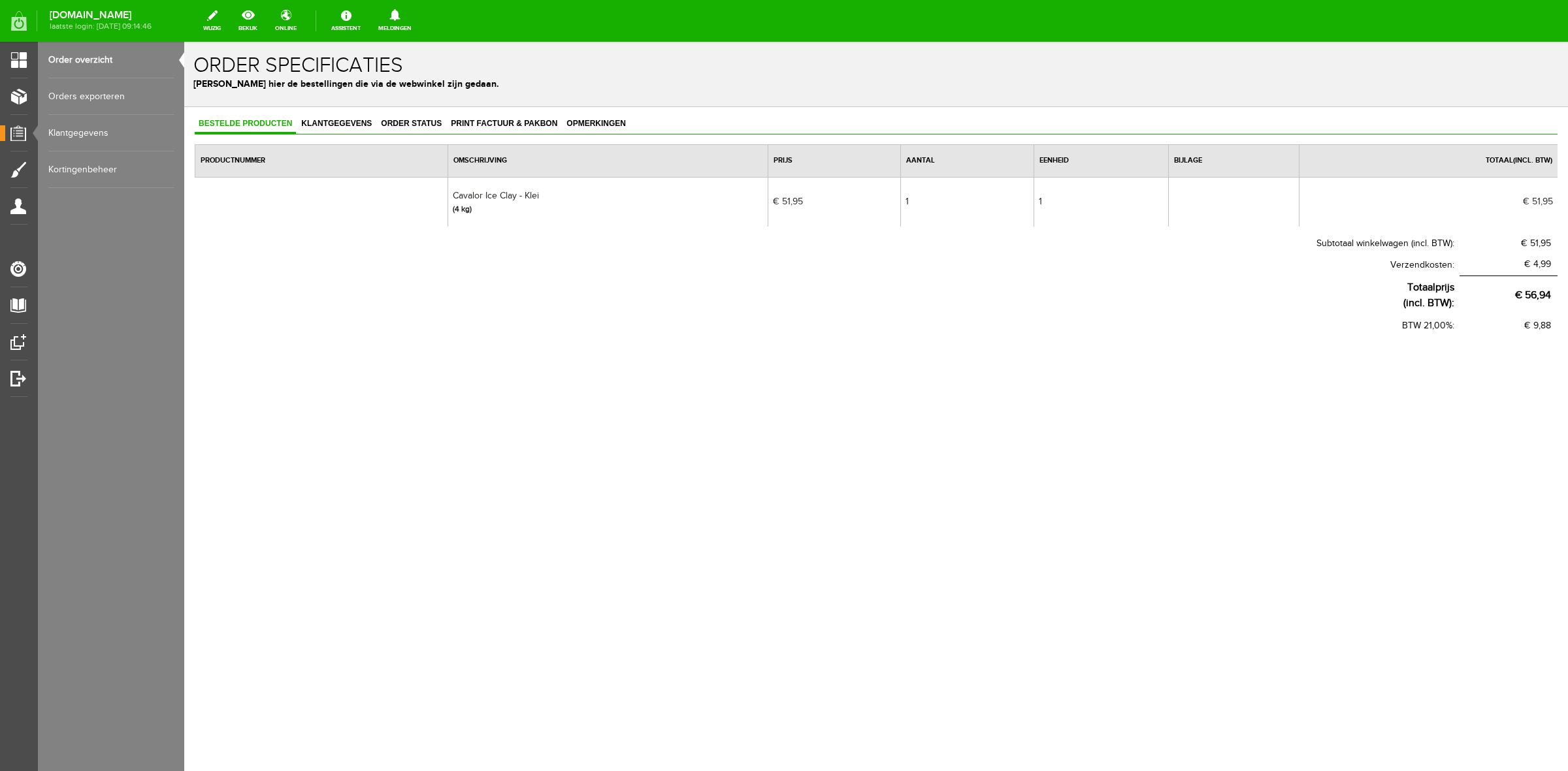
click at [478, 192] on td "Cavalor Ice Clay - Klei (4 kg)" at bounding box center [607, 201] width 320 height 49
copy td "Cavalor Ice Clay - Klei"
click at [357, 128] on link "Klantgegevens" at bounding box center [336, 125] width 78 height 19
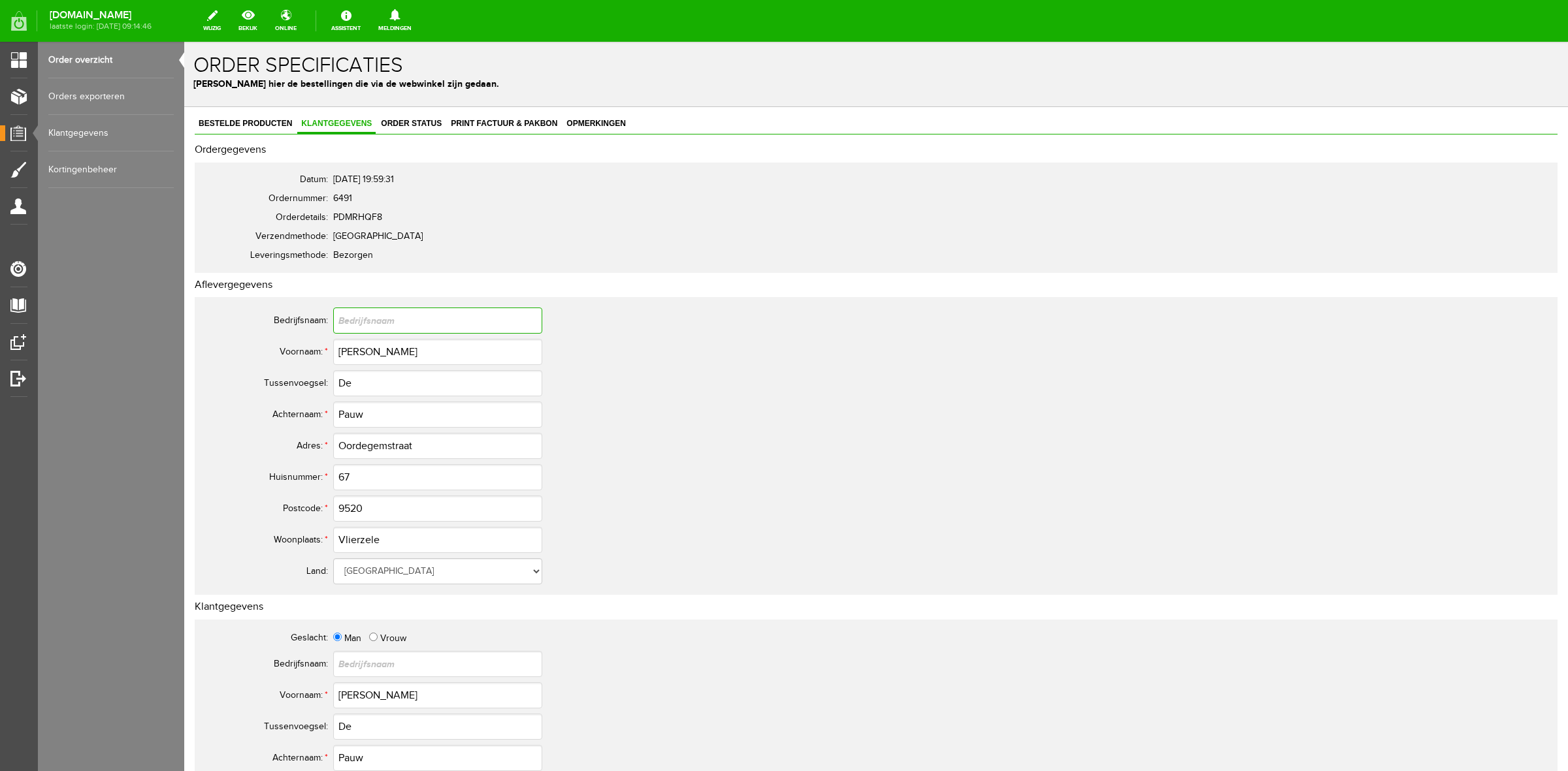
click at [336, 325] on input "text" at bounding box center [437, 321] width 209 height 26
click at [350, 349] on input "Dimitri" at bounding box center [437, 352] width 209 height 26
click at [350, 348] on input "Dimitri" at bounding box center [437, 352] width 209 height 26
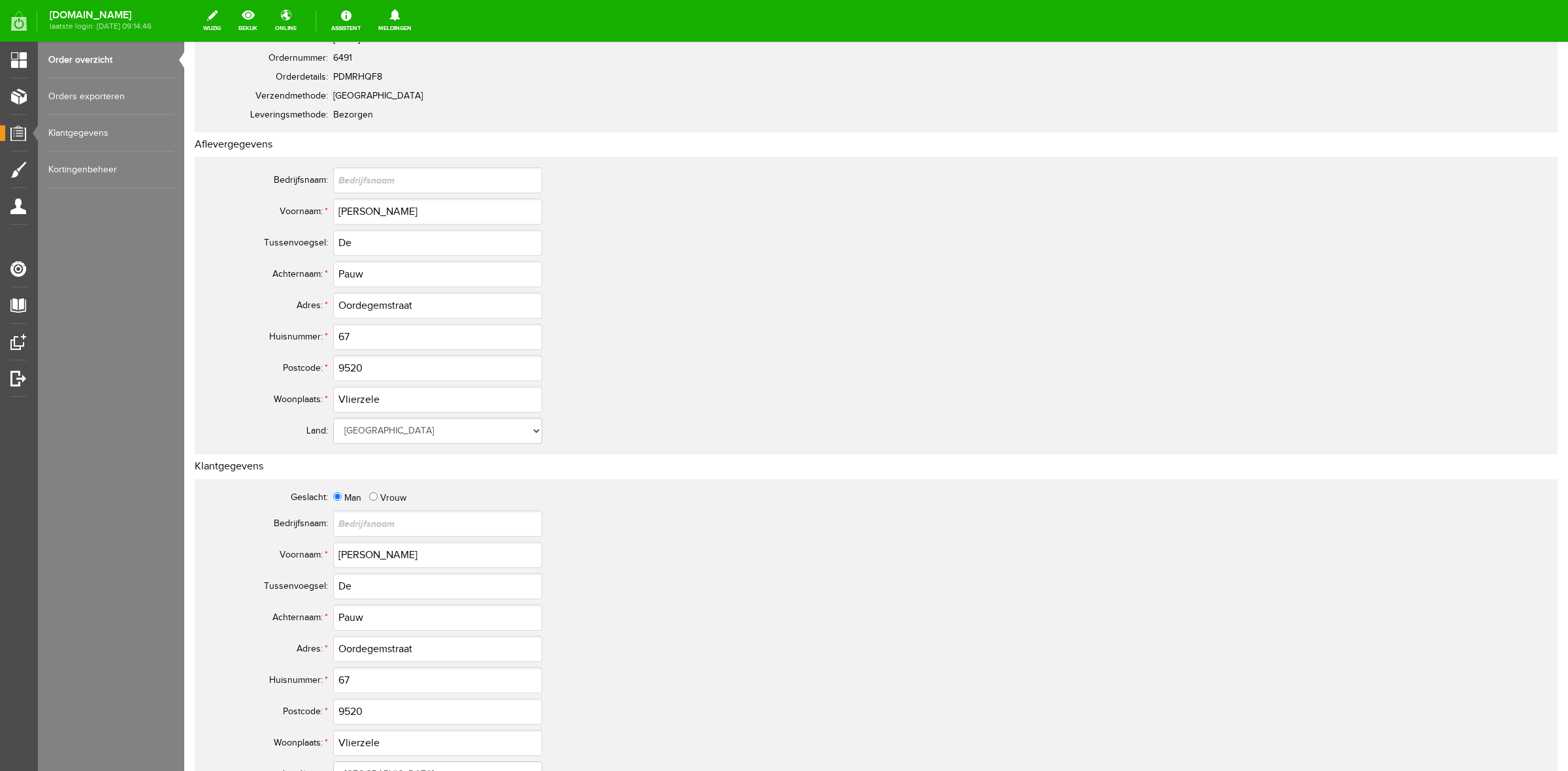
scroll to position [163, 0]
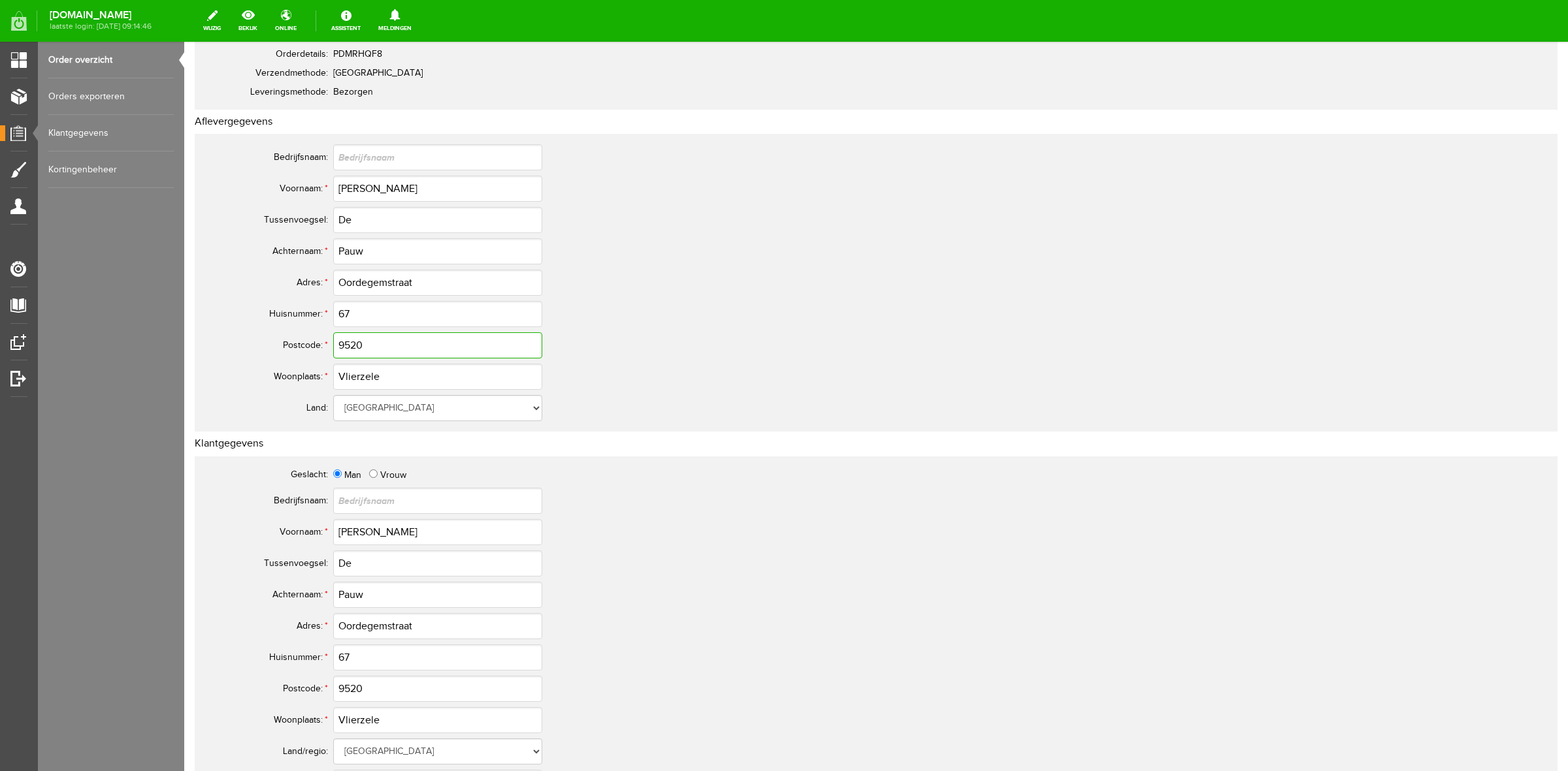
click at [365, 346] on input "9520" at bounding box center [437, 346] width 209 height 26
click at [387, 276] on input "Oordegemstraat" at bounding box center [437, 282] width 209 height 26
click at [379, 371] on input "Vlierzele" at bounding box center [437, 377] width 209 height 26
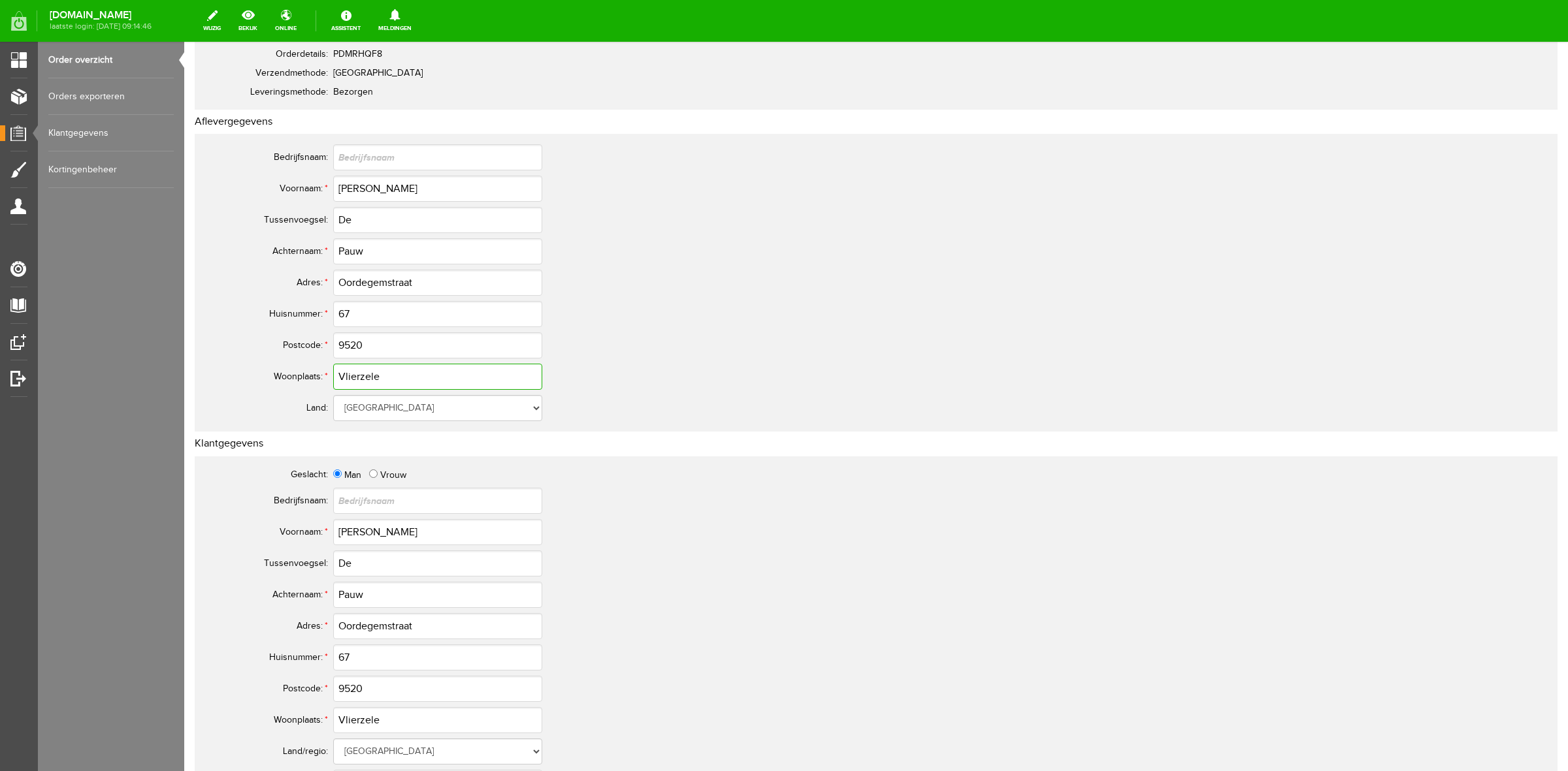
click at [379, 371] on input "Vlierzele" at bounding box center [437, 377] width 209 height 26
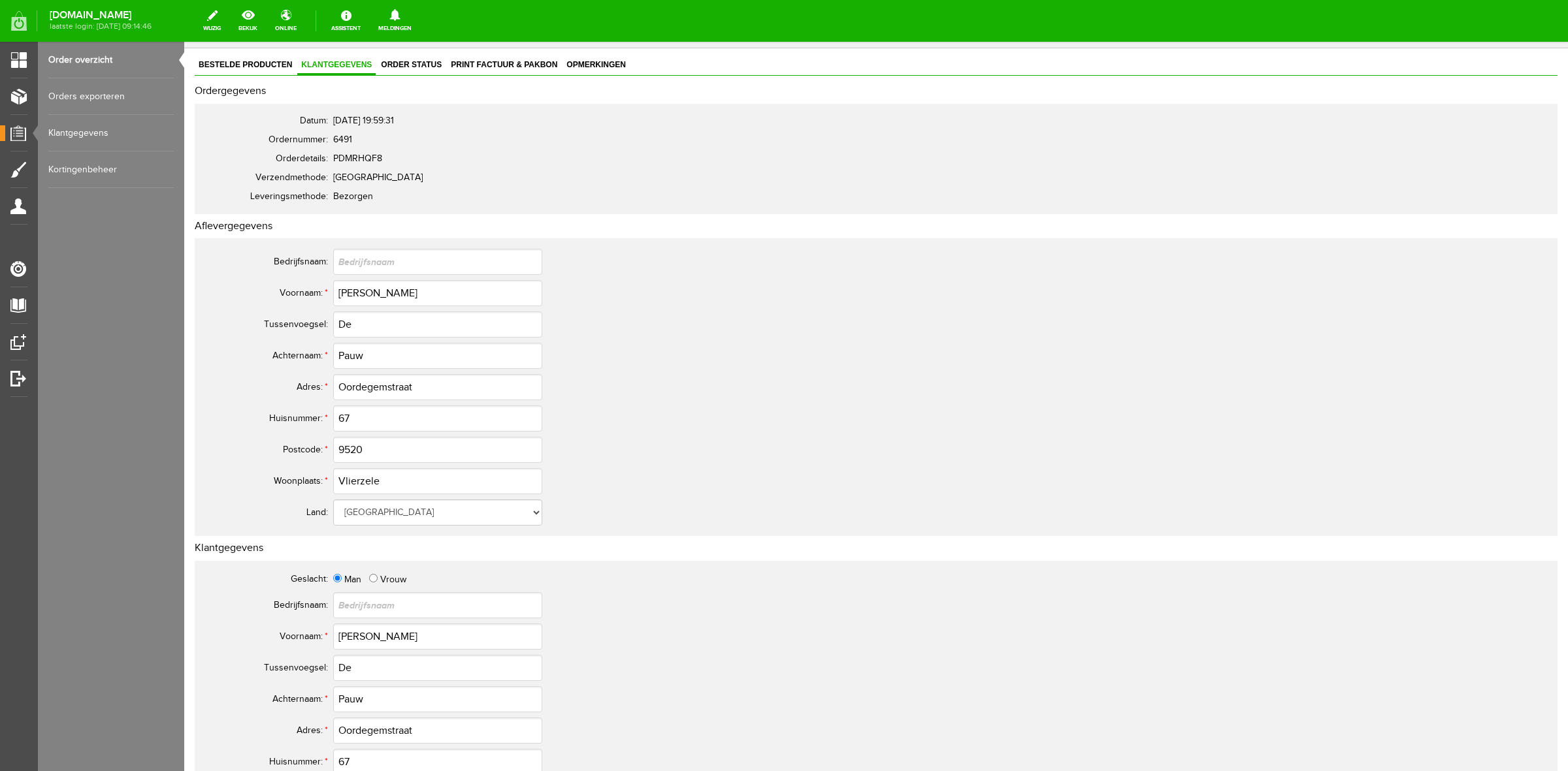
scroll to position [0, 0]
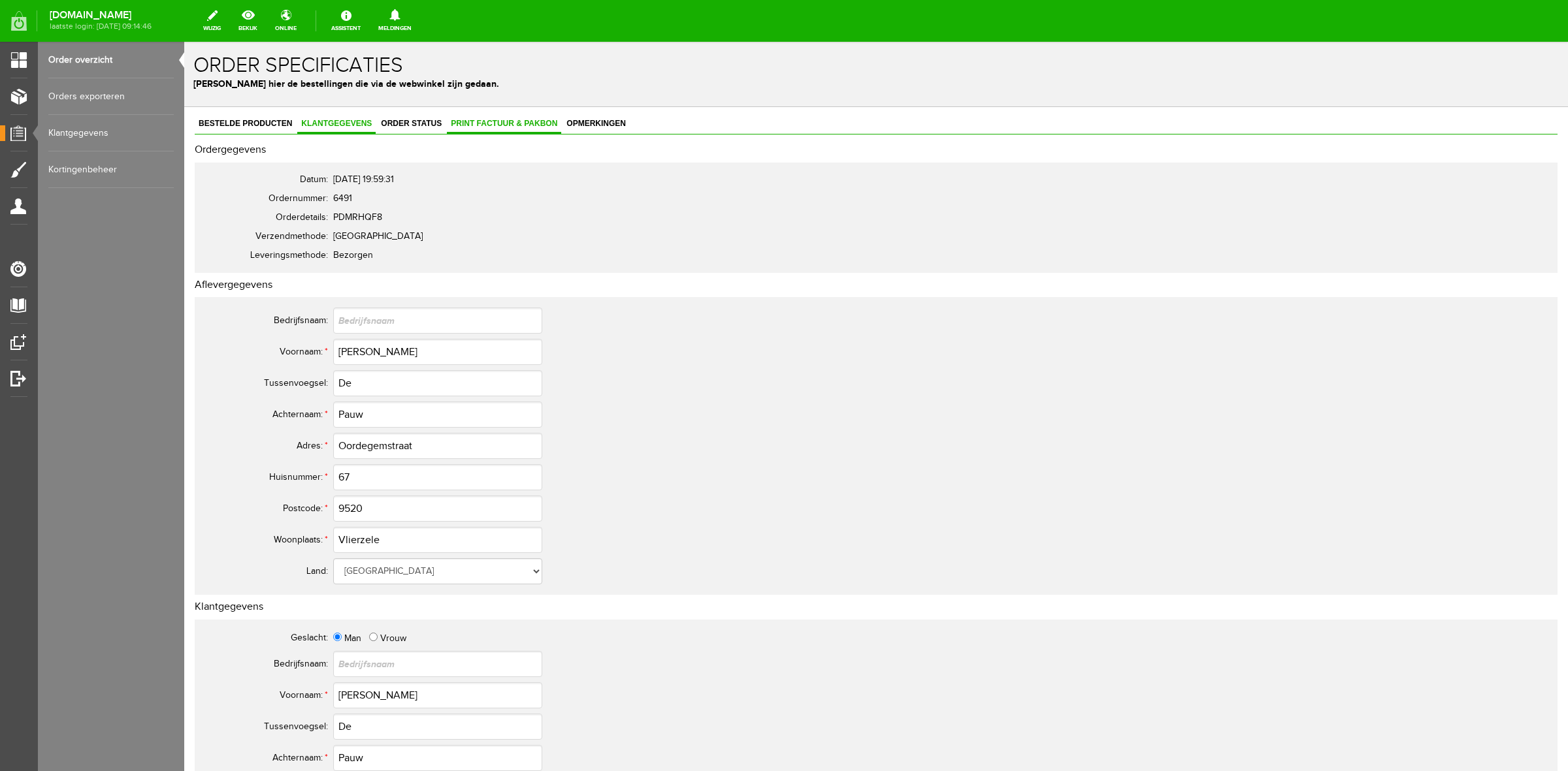
click at [520, 118] on link "Print factuur & pakbon" at bounding box center [504, 125] width 114 height 19
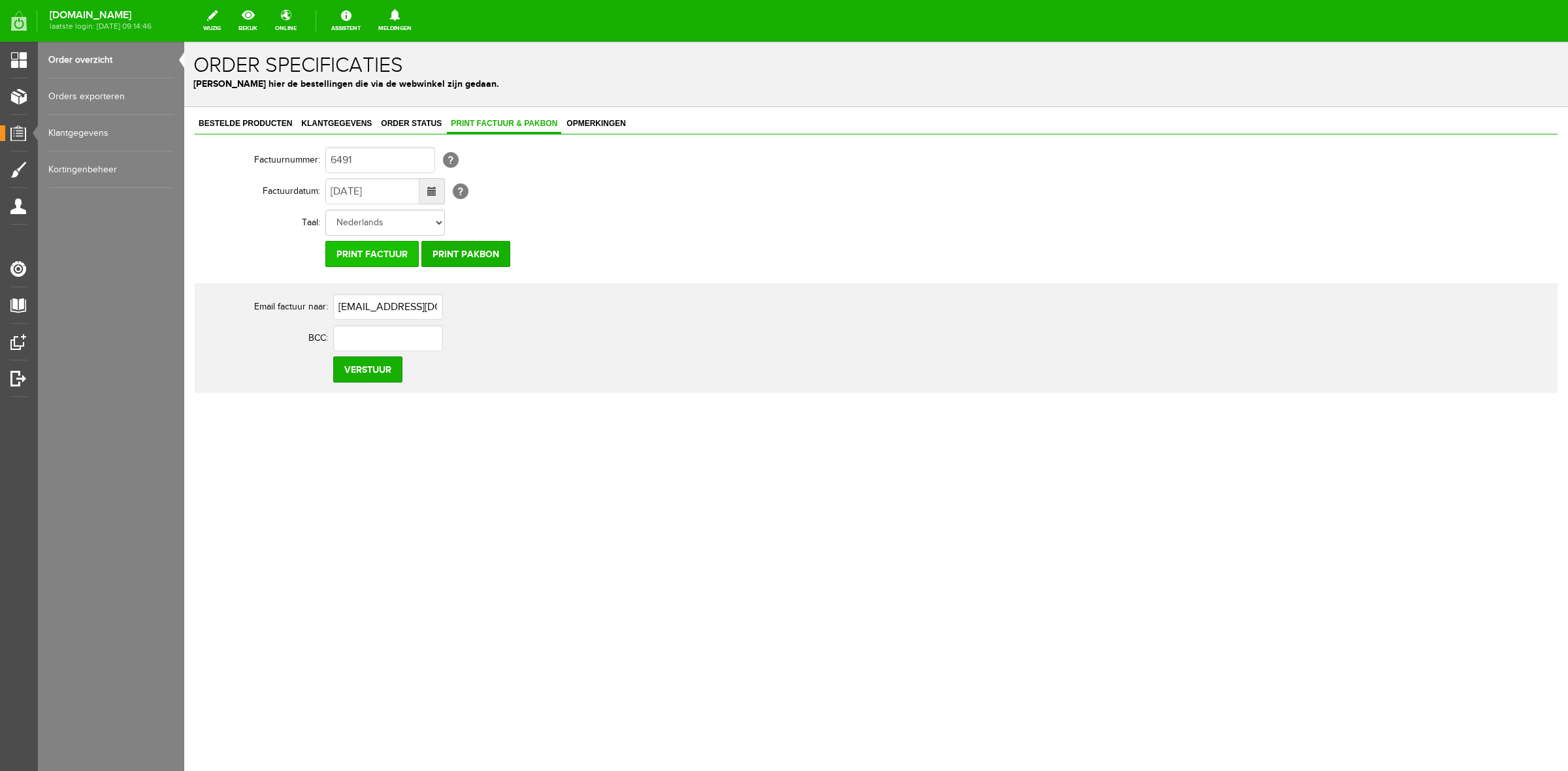
click at [399, 253] on input "Print factuur" at bounding box center [372, 254] width 94 height 26
